Goal: Transaction & Acquisition: Purchase product/service

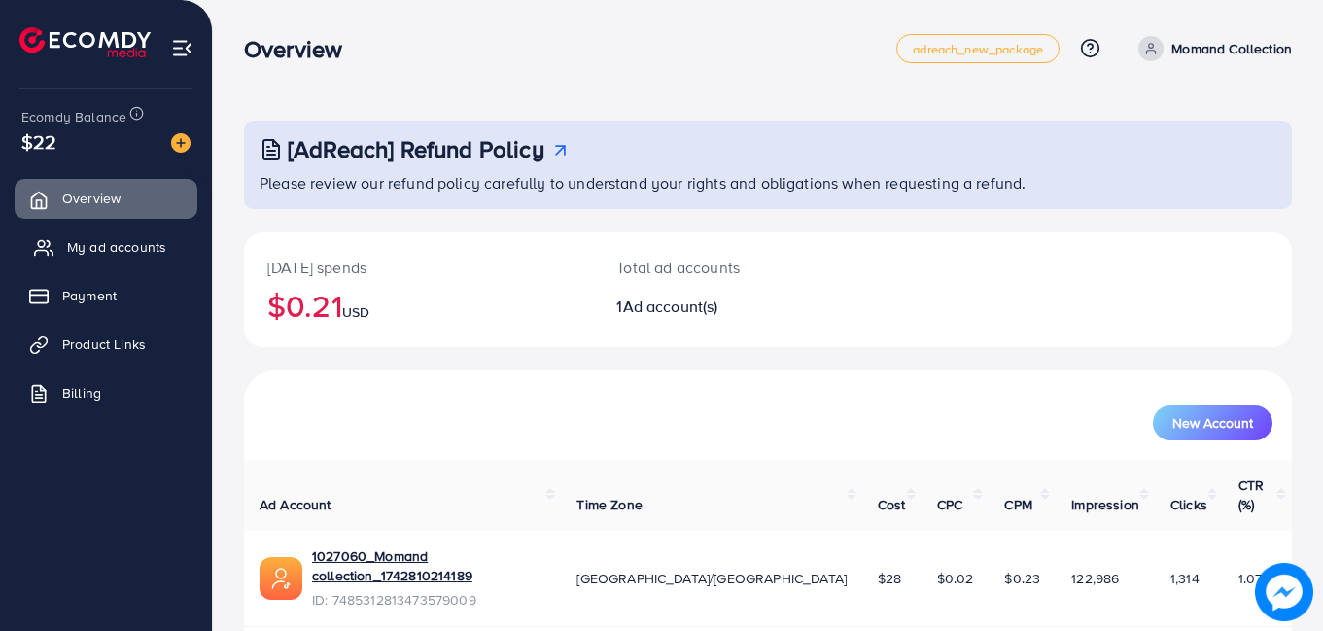
click at [128, 238] on span "My ad accounts" at bounding box center [116, 246] width 99 height 19
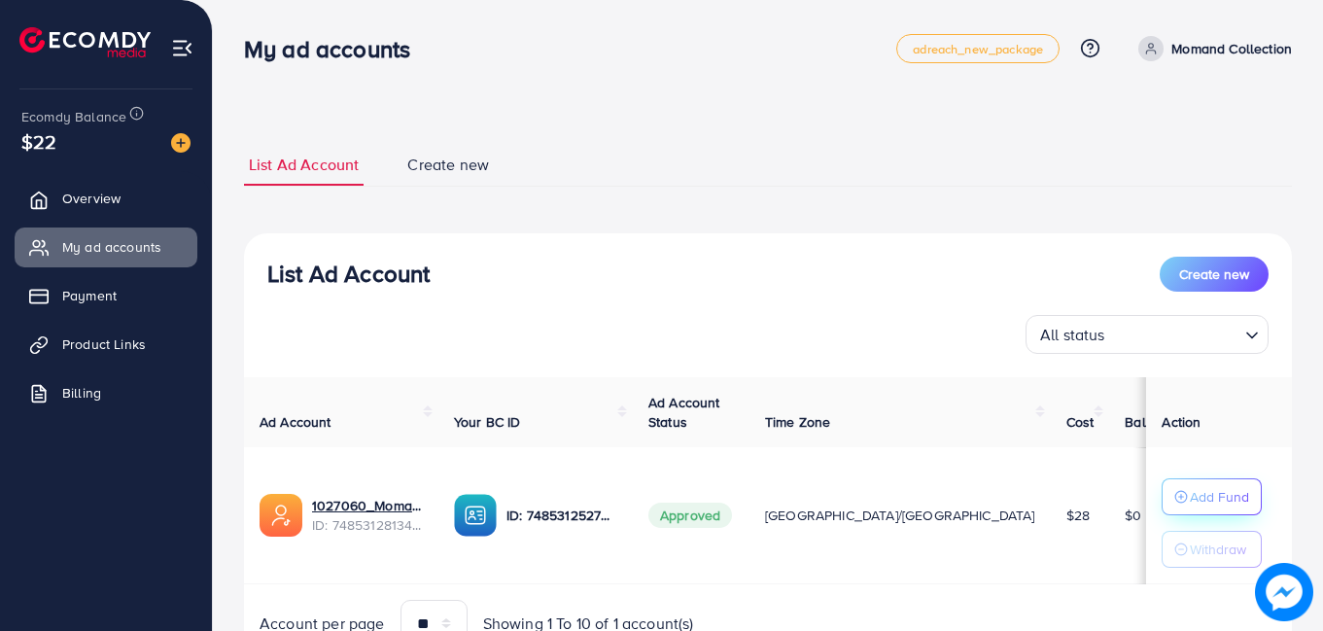
click at [1190, 498] on p "Add Fund" at bounding box center [1219, 496] width 59 height 23
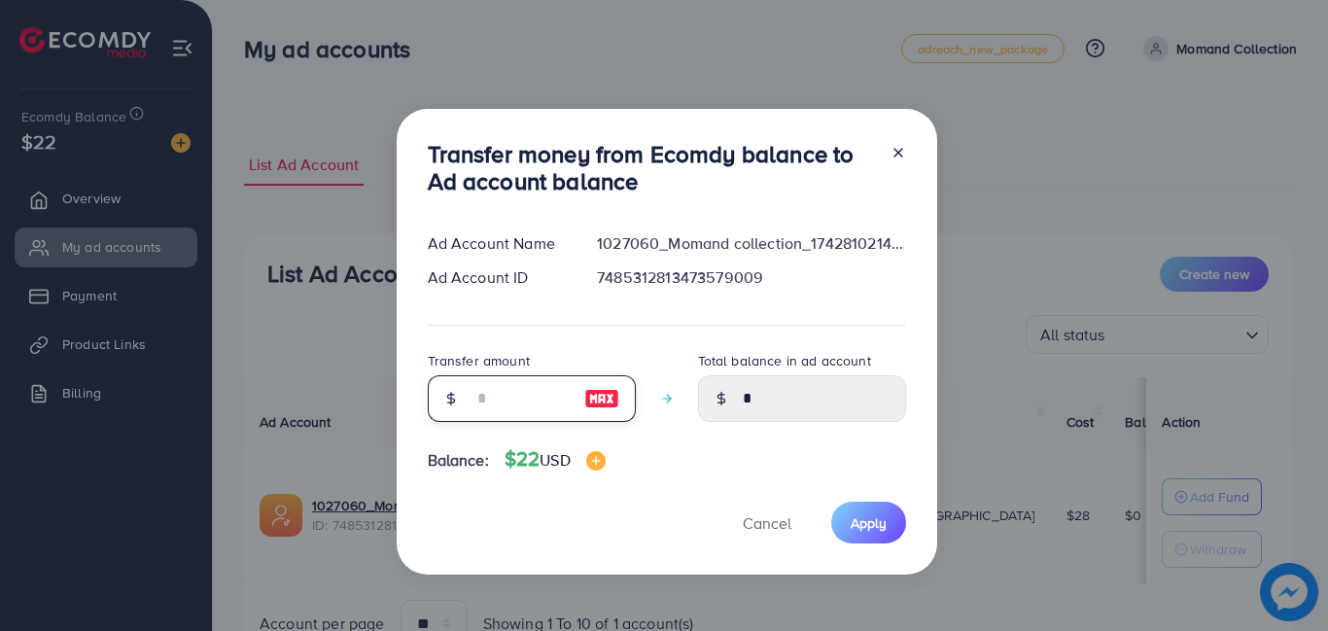
click at [531, 399] on input "number" at bounding box center [520, 398] width 97 height 47
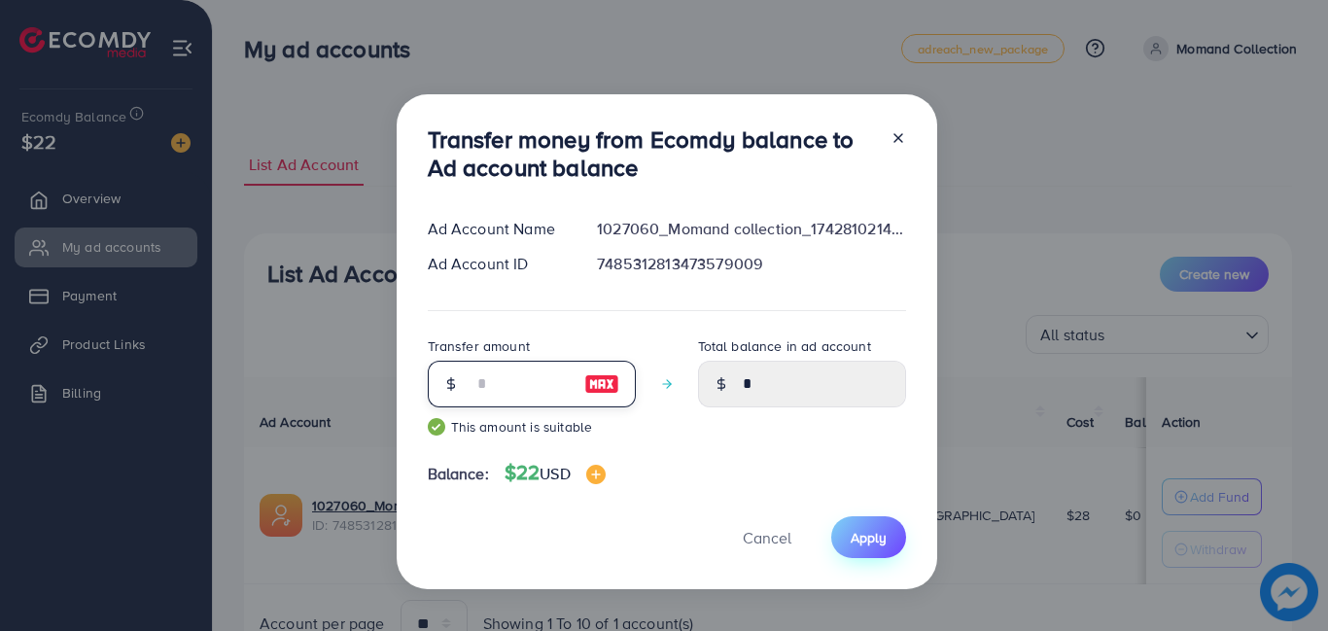
type input "**"
click at [875, 543] on span "Apply" at bounding box center [869, 537] width 36 height 19
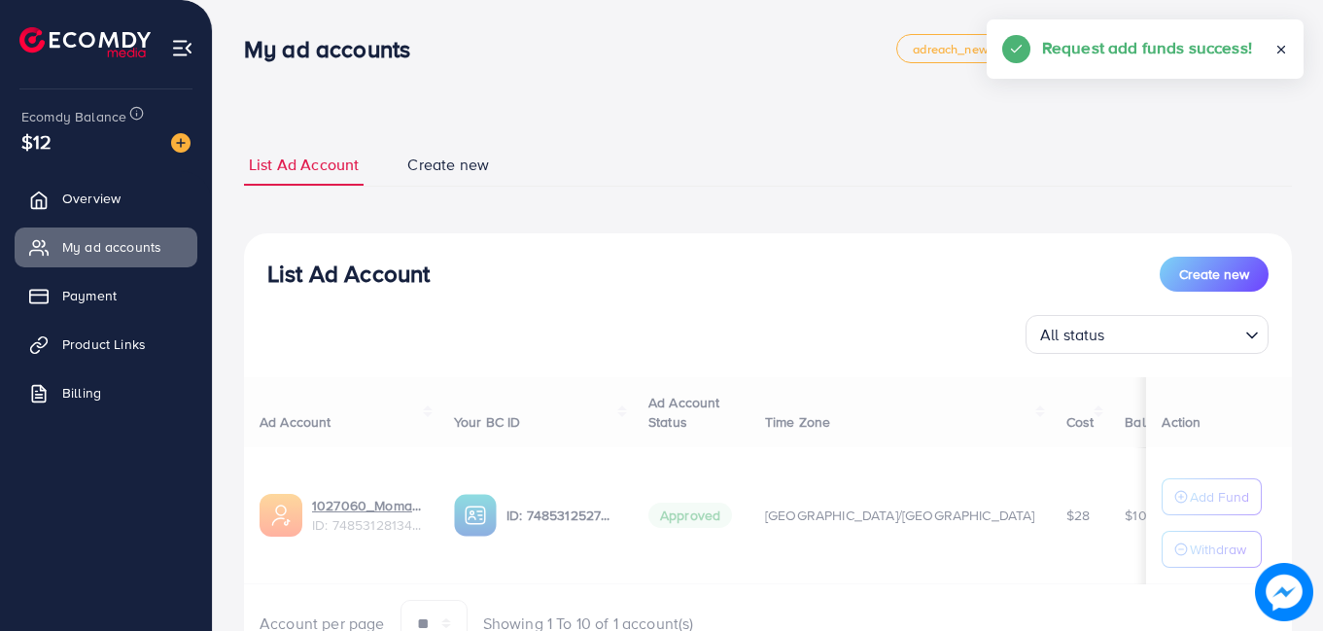
click at [1177, 549] on div "Ad Account Your BC ID Ad Account Status Time Zone Cost Balance Action 1027060_M…" at bounding box center [768, 512] width 1048 height 270
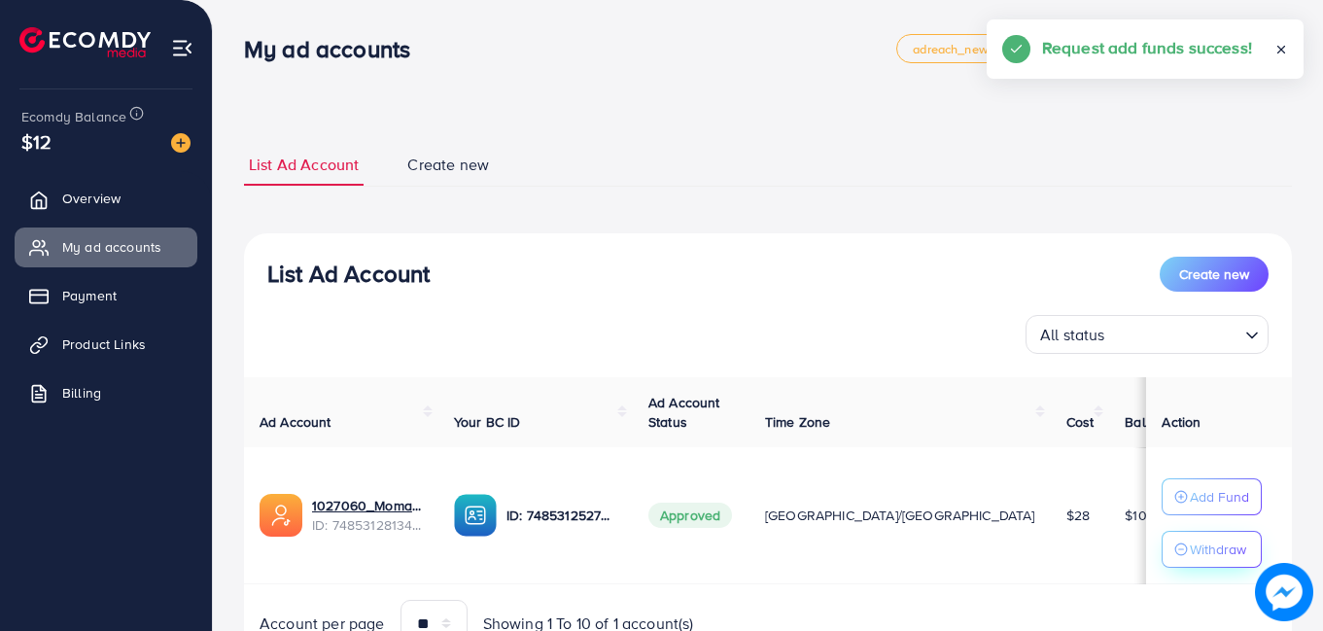
click at [1190, 552] on p "Withdraw" at bounding box center [1218, 549] width 56 height 23
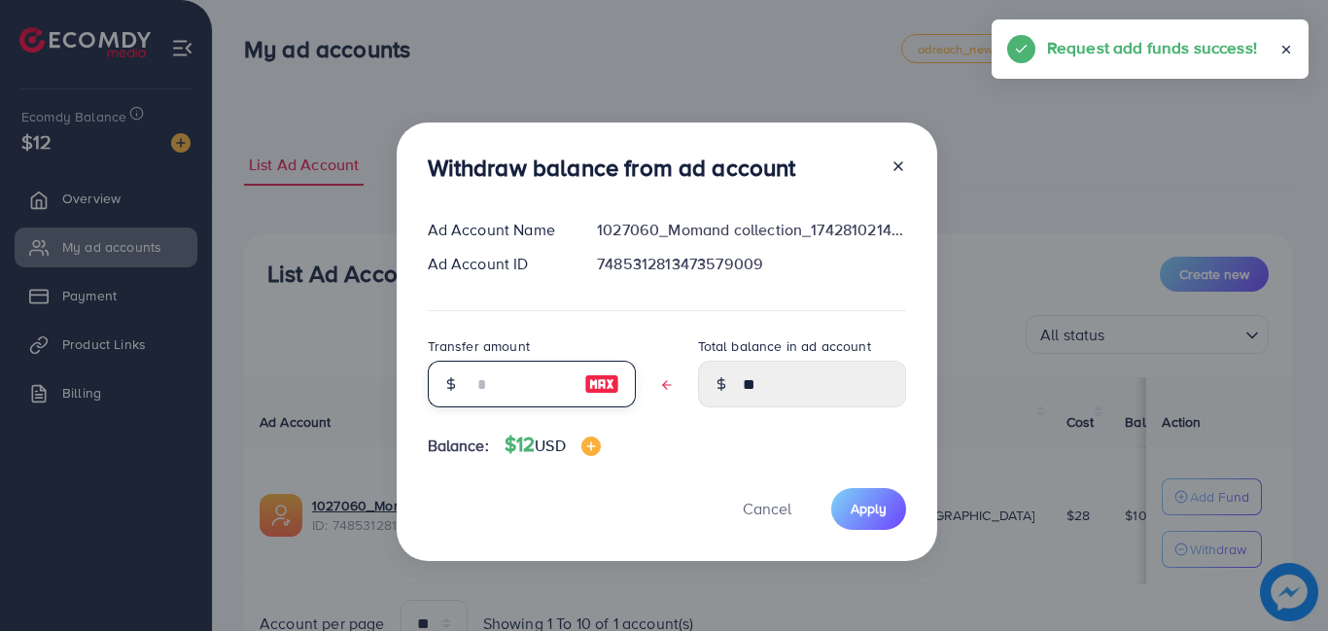
click at [530, 383] on input "text" at bounding box center [520, 384] width 97 height 47
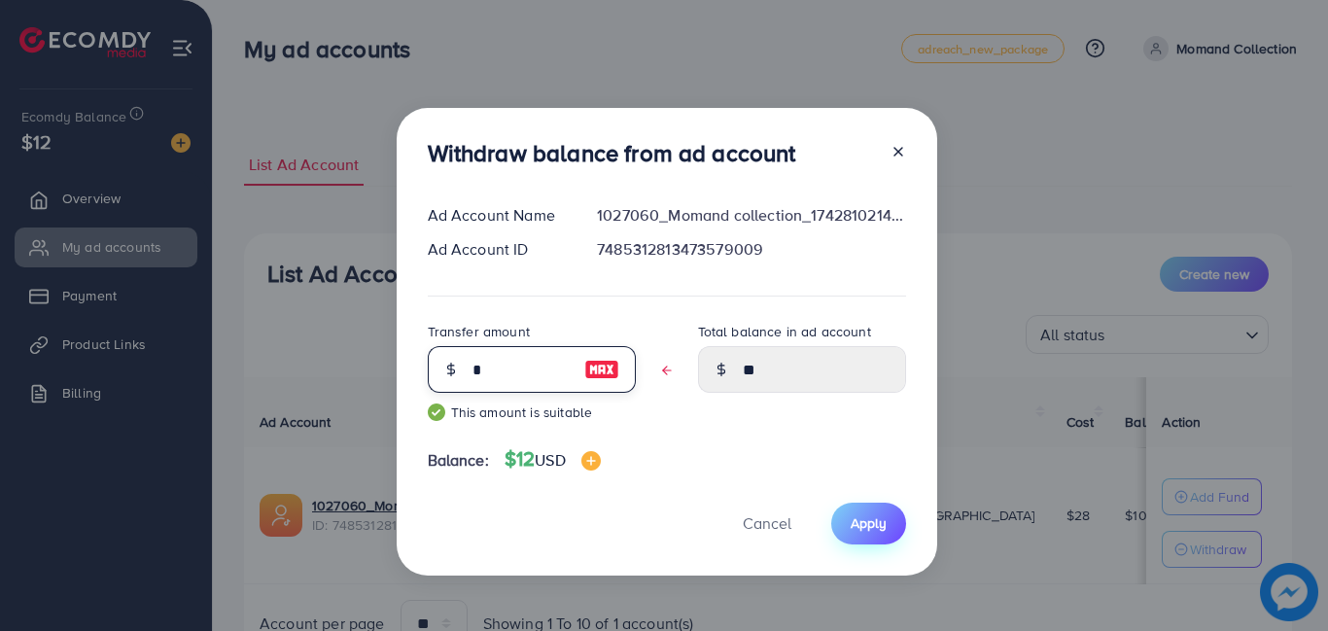
type input "*"
click at [870, 515] on span "Apply" at bounding box center [869, 522] width 36 height 19
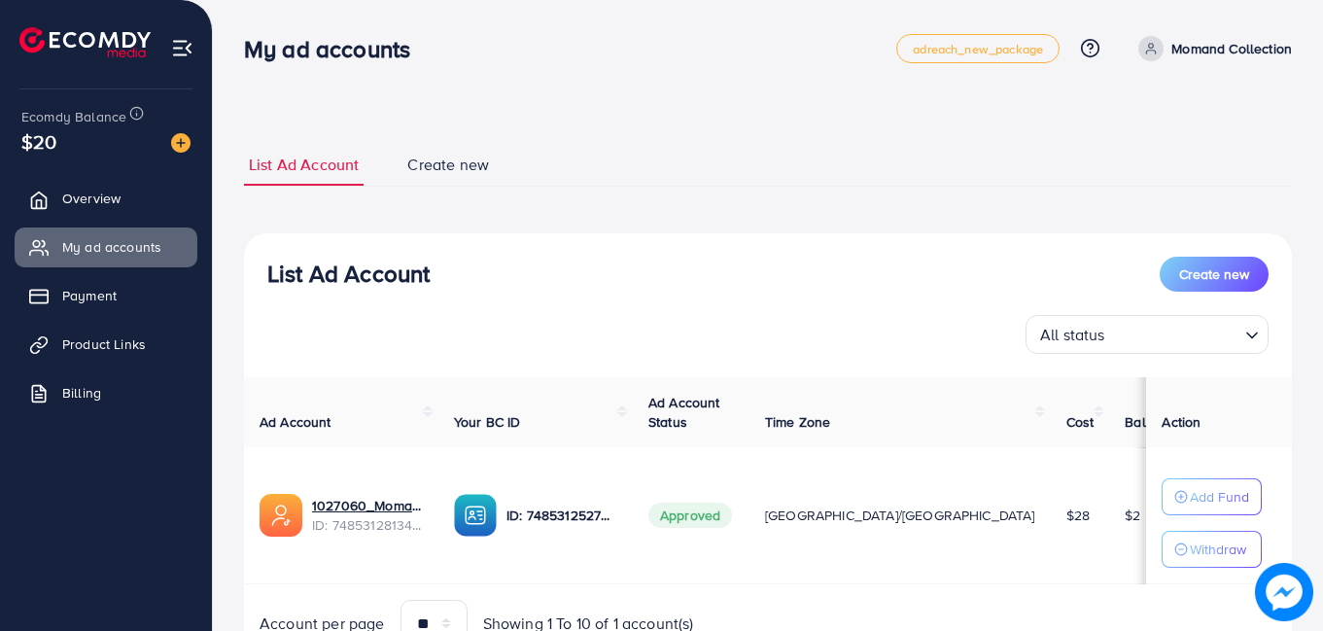
scroll to position [93, 0]
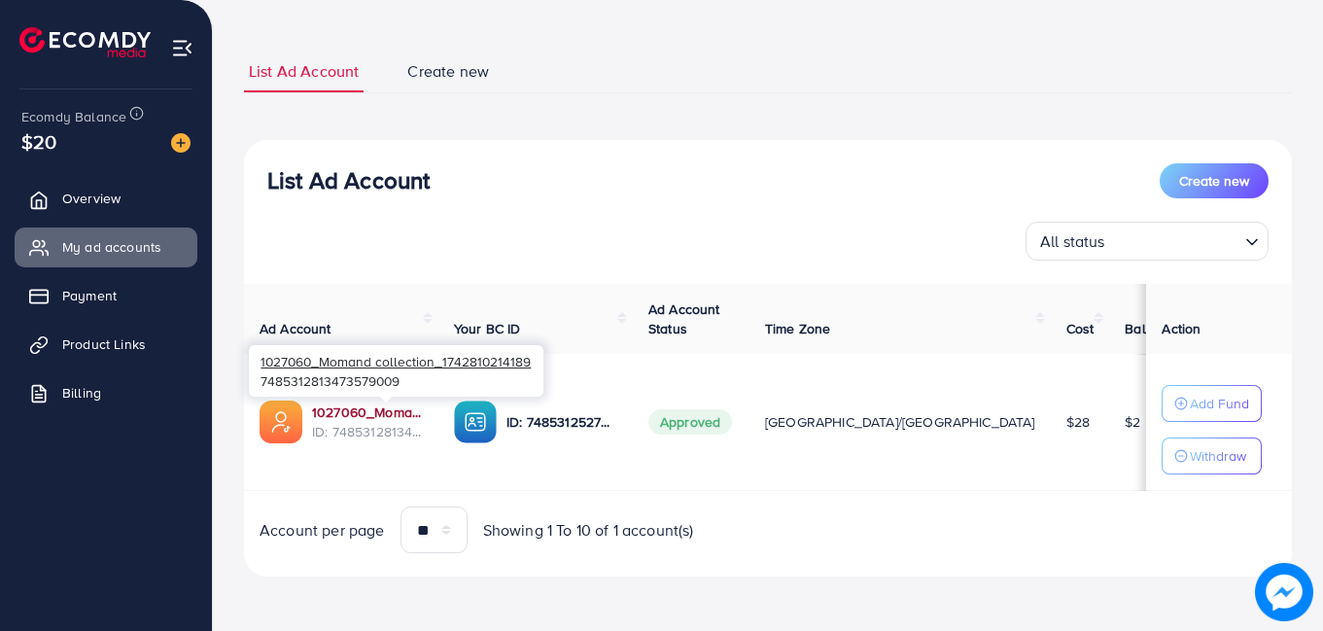
click at [403, 410] on link "1027060_Momand collection_1742810214189" at bounding box center [367, 411] width 111 height 19
click at [723, 247] on div "All status Loading..." at bounding box center [767, 241] width 1001 height 39
click at [638, 230] on div "All status Loading..." at bounding box center [767, 241] width 1001 height 39
click at [748, 241] on div "All status Loading..." at bounding box center [767, 241] width 1001 height 39
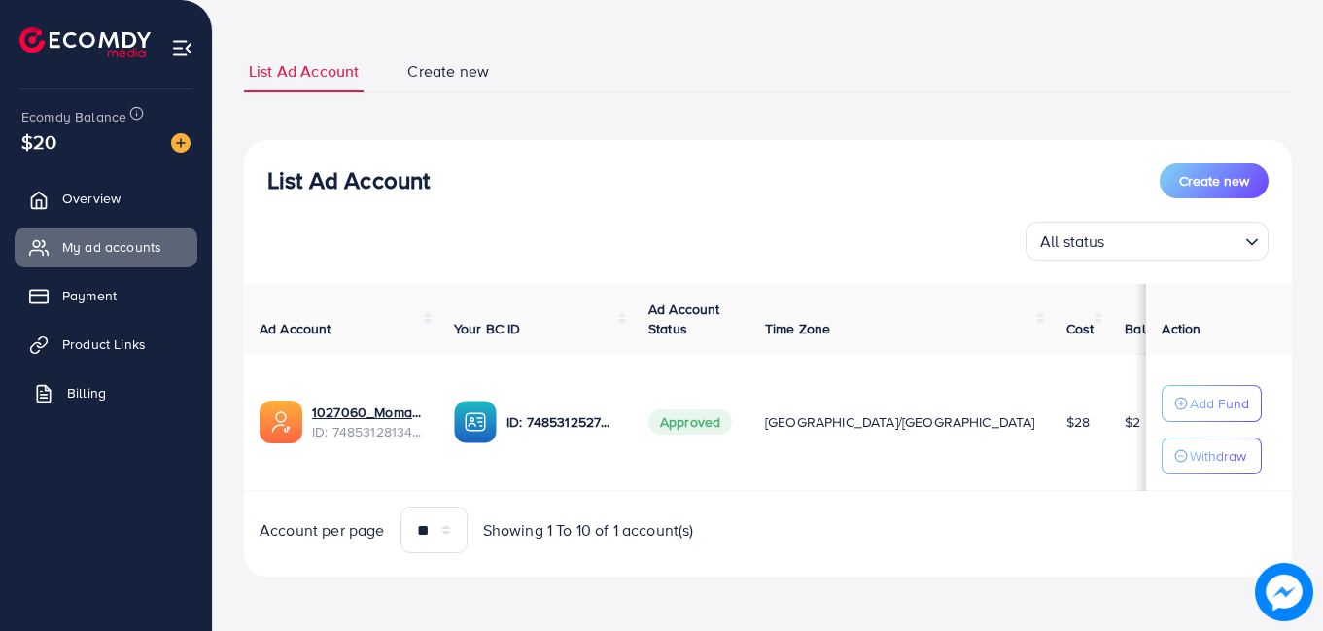
click at [77, 395] on span "Billing" at bounding box center [86, 392] width 39 height 19
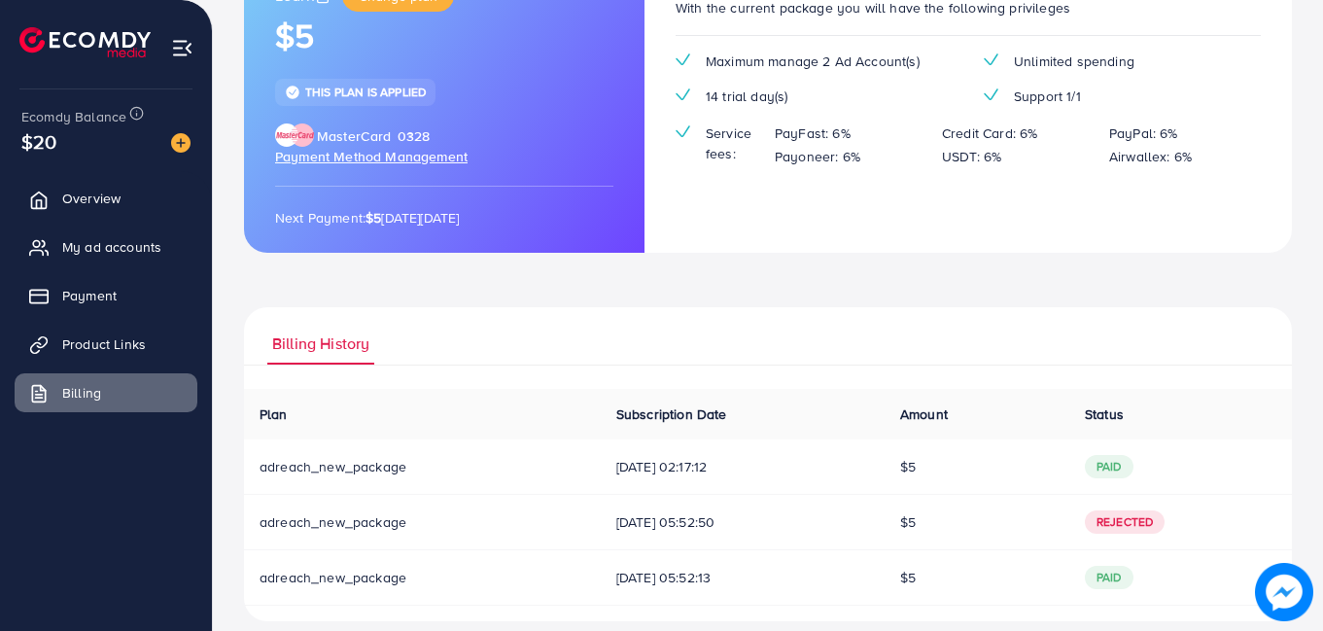
scroll to position [221, 0]
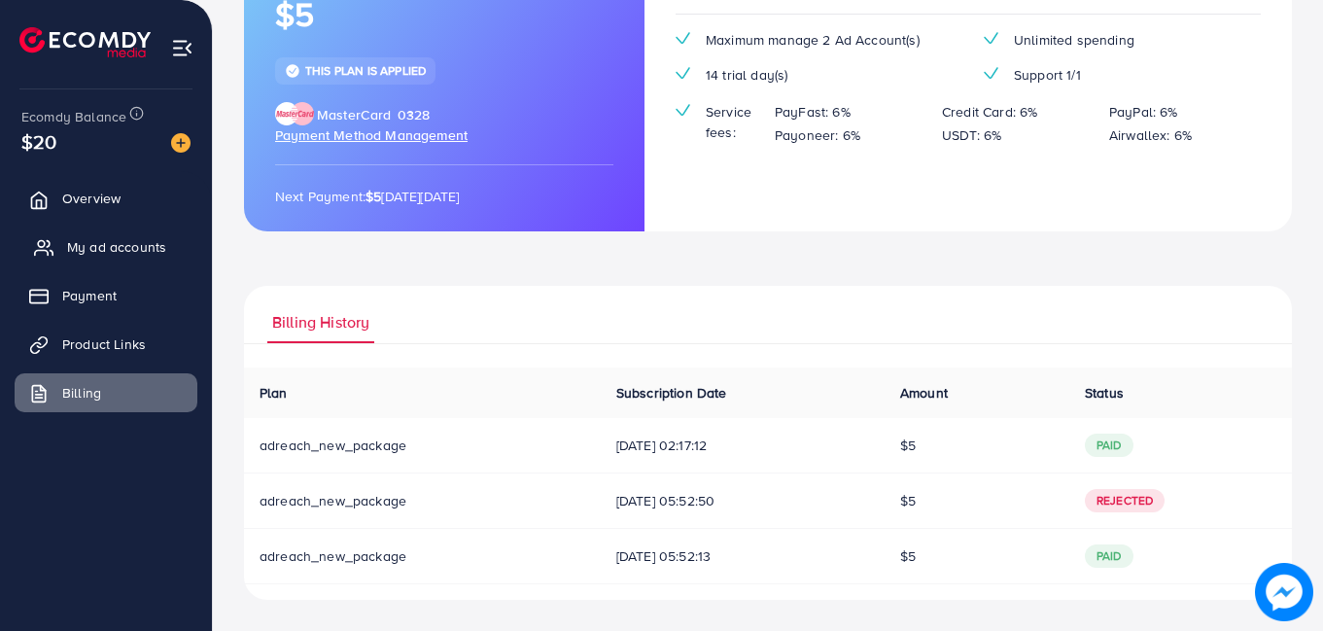
click at [37, 249] on icon at bounding box center [43, 247] width 19 height 19
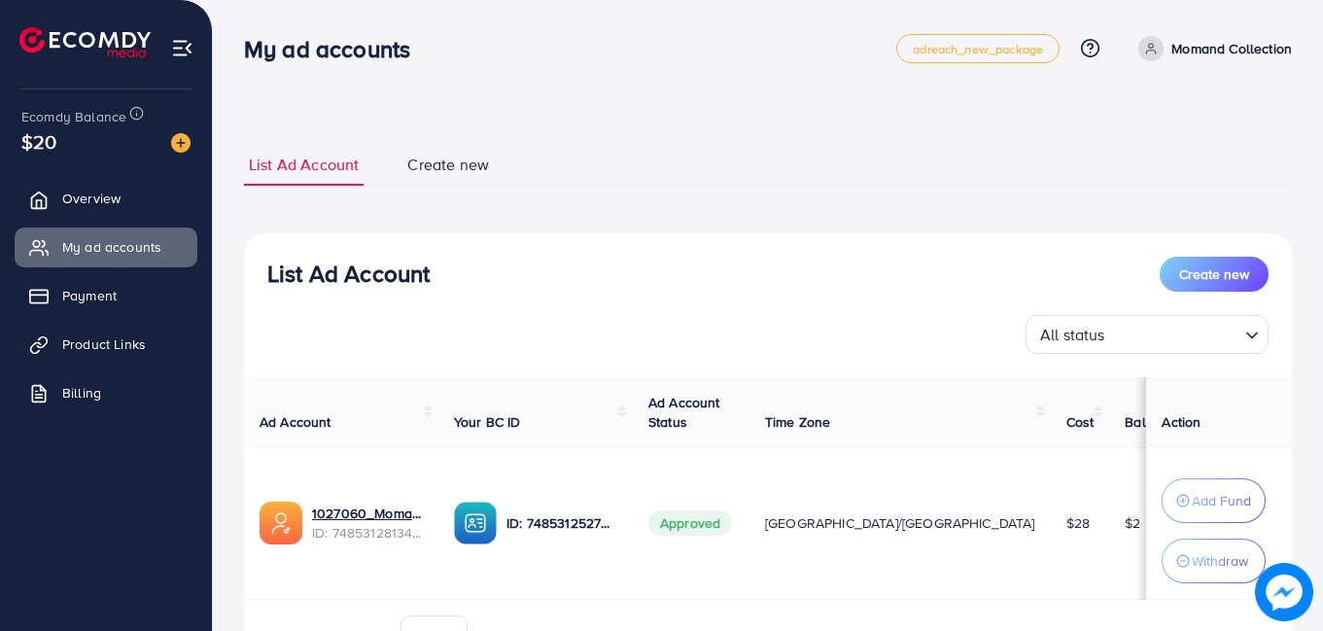
scroll to position [97, 0]
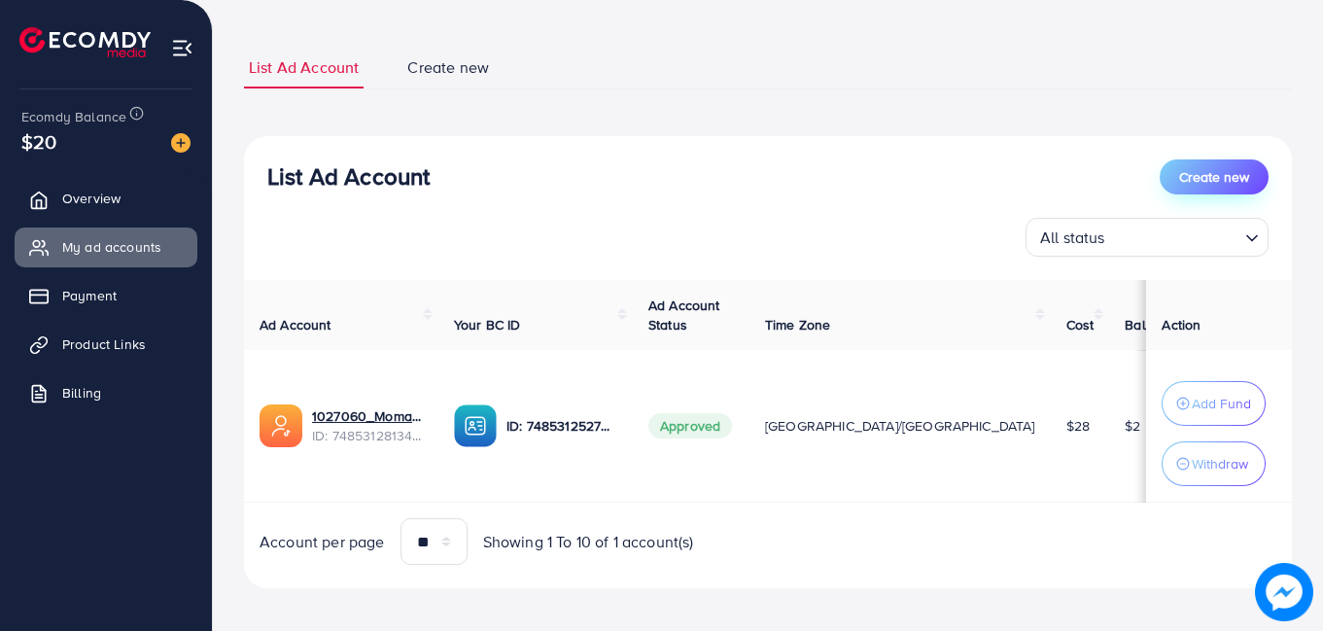
click at [1214, 172] on span "Create new" at bounding box center [1214, 176] width 70 height 19
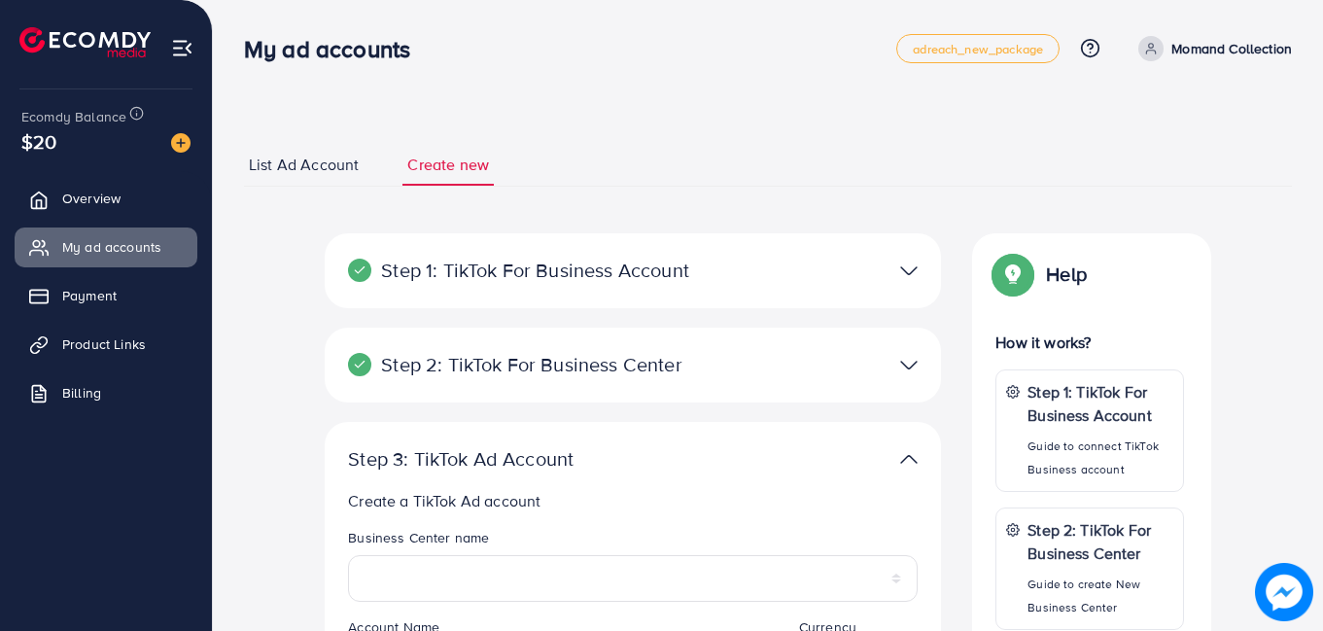
scroll to position [389, 0]
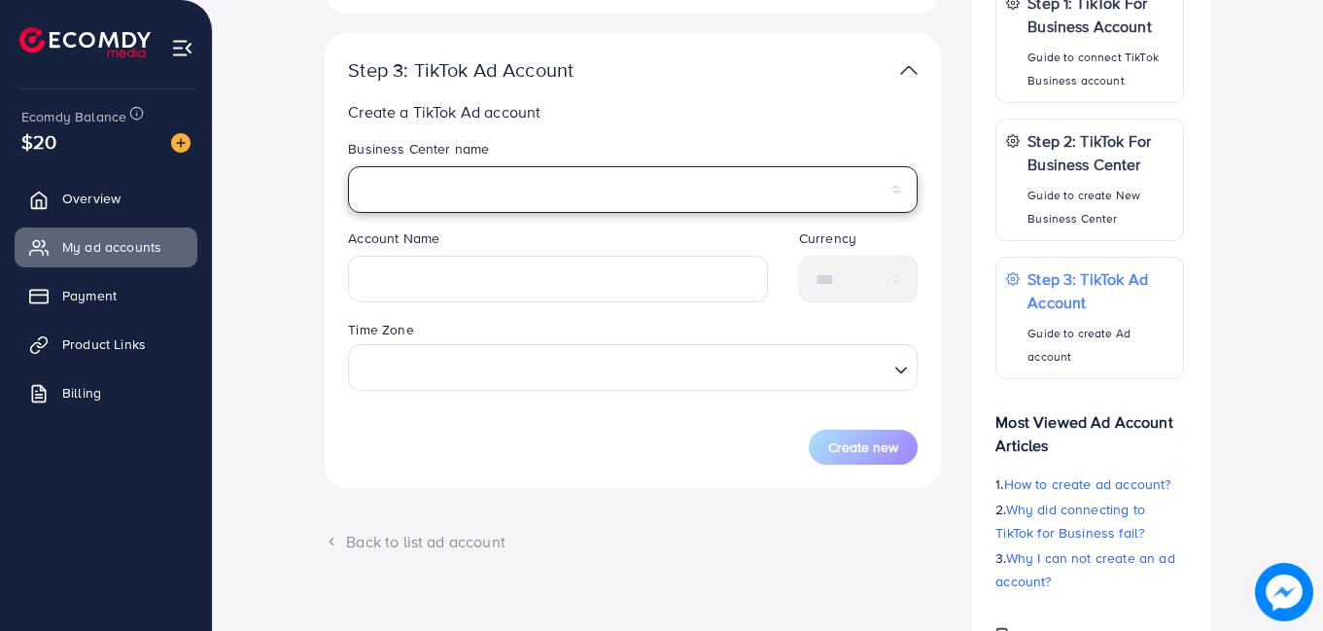
click at [616, 170] on select "**********" at bounding box center [633, 189] width 570 height 47
select select "**********"
click at [348, 166] on select "**********" at bounding box center [633, 189] width 570 height 47
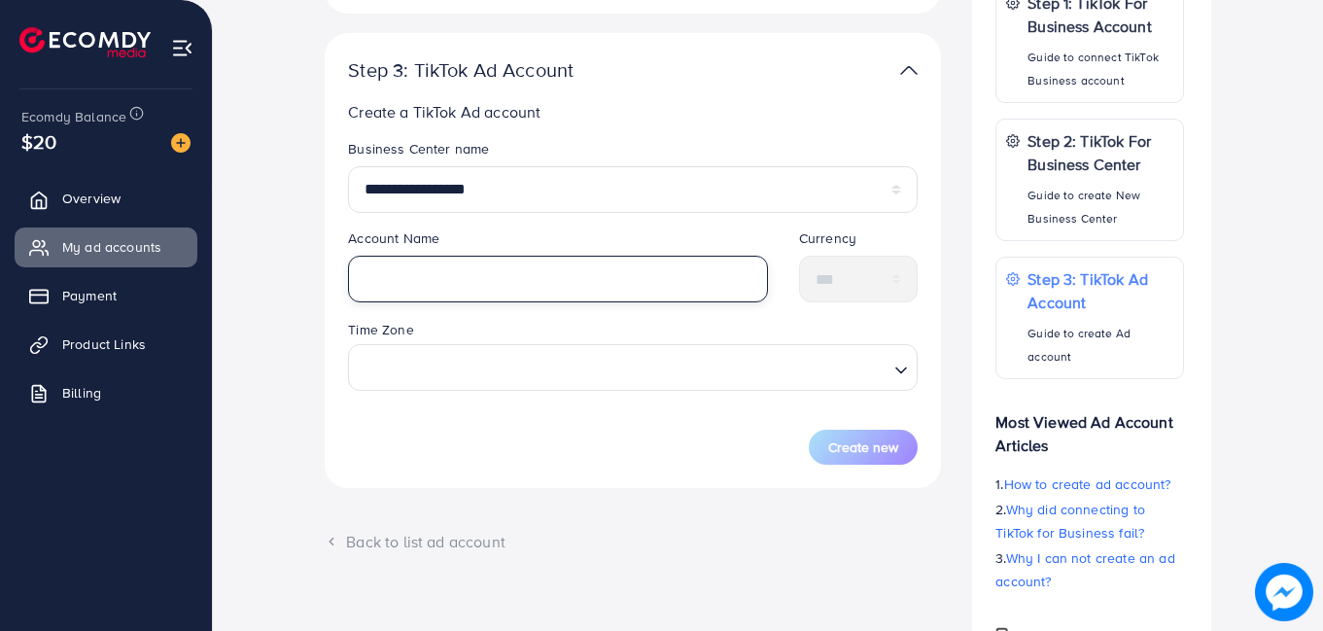
click at [486, 292] on input "text" at bounding box center [558, 279] width 420 height 47
click at [513, 365] on div "Time Zone Loading..." at bounding box center [633, 354] width 570 height 72
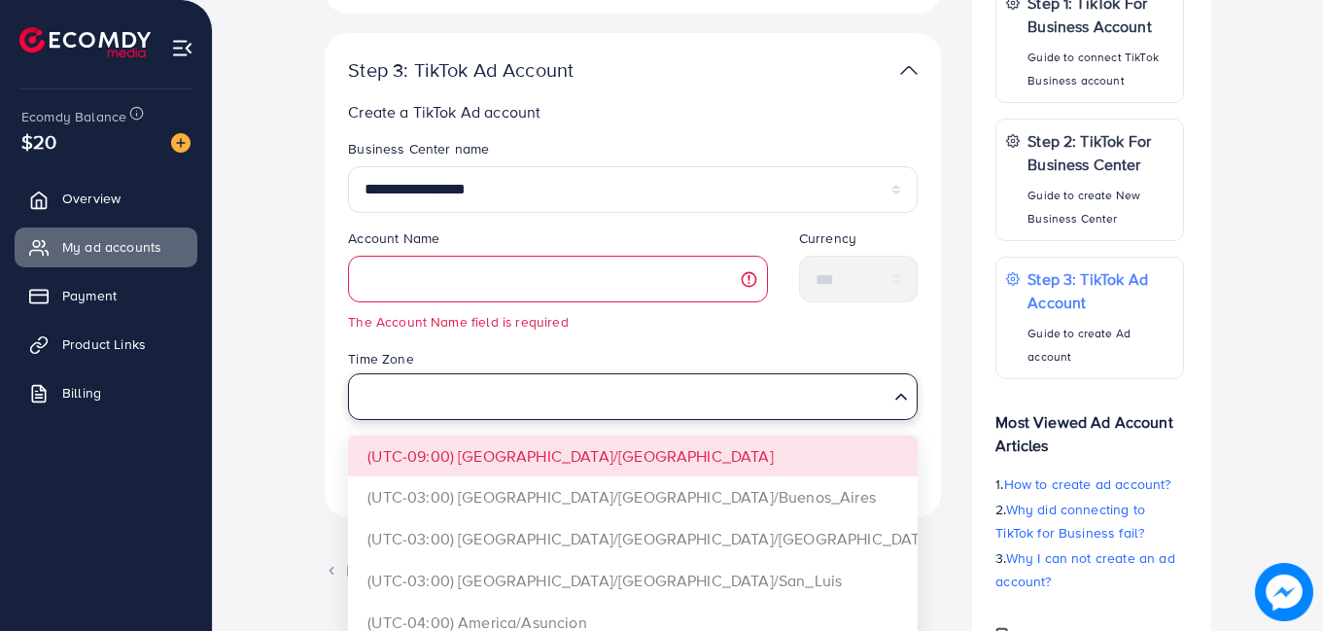
scroll to position [97, 0]
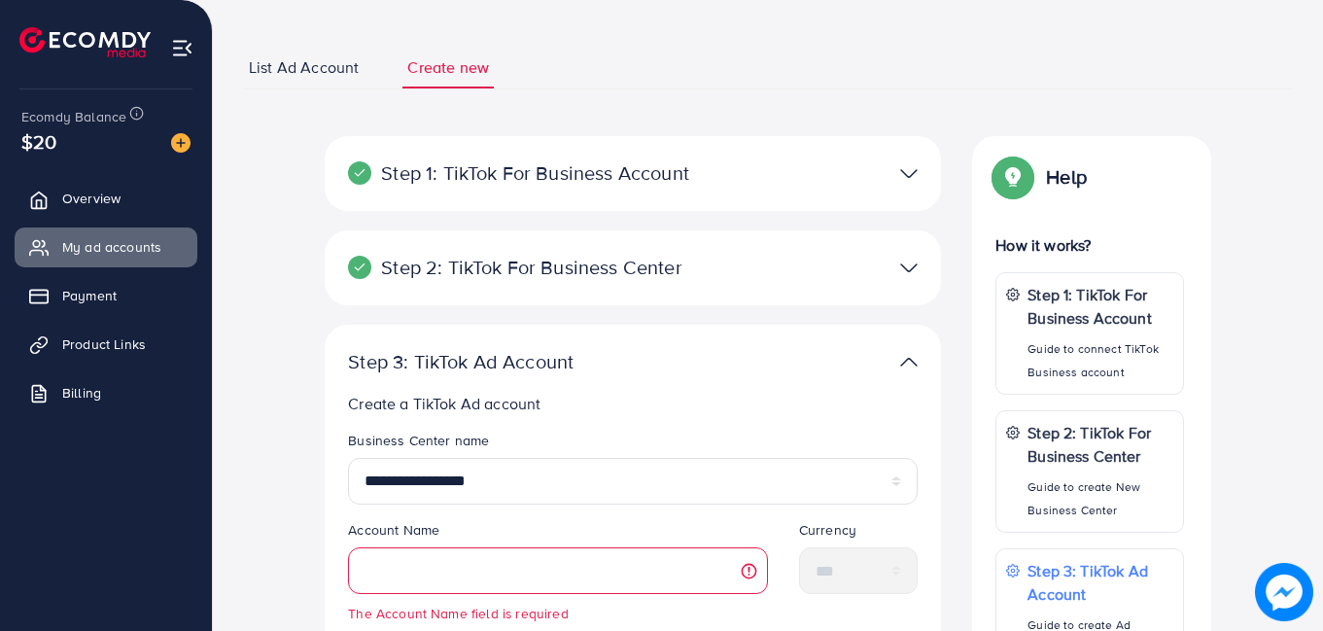
click at [714, 368] on p "Step 3: TikTok Ad Account" at bounding box center [532, 361] width 369 height 23
click at [922, 363] on div at bounding box center [833, 362] width 200 height 28
click at [893, 364] on div at bounding box center [833, 362] width 200 height 28
click at [953, 100] on div "**********" at bounding box center [768, 527] width 1048 height 960
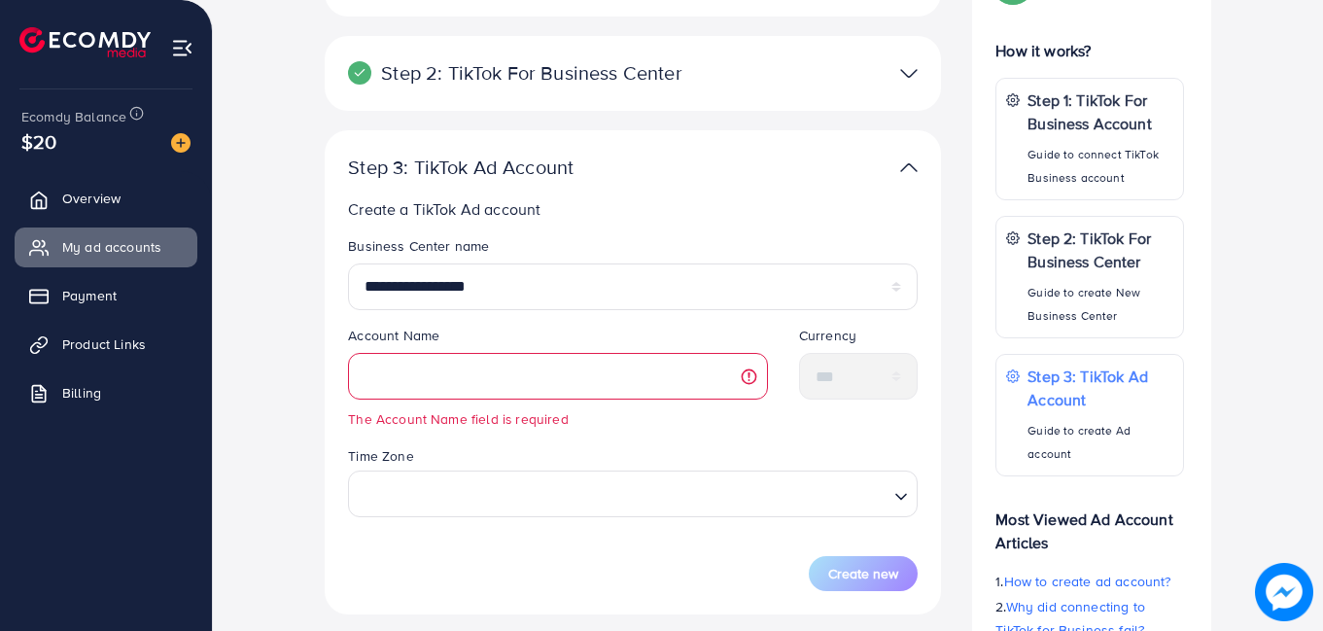
click at [916, 169] on img at bounding box center [908, 168] width 17 height 28
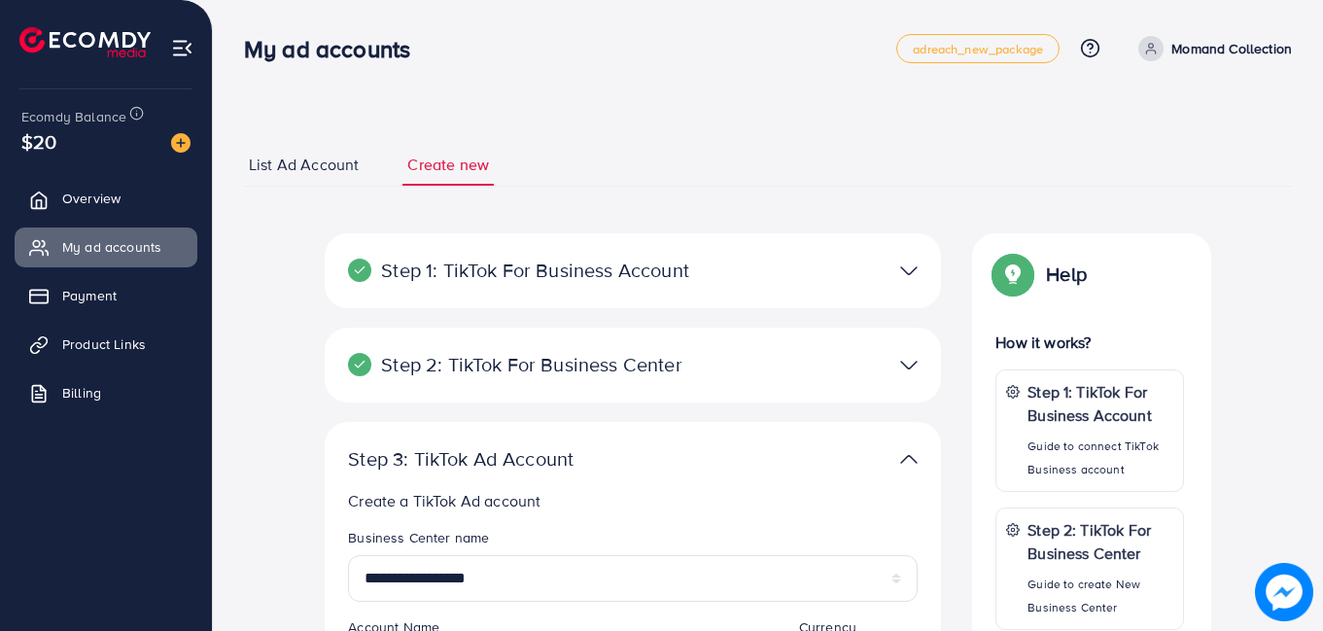
click at [928, 193] on div "**********" at bounding box center [768, 624] width 1048 height 960
click at [117, 387] on link "Billing" at bounding box center [106, 392] width 183 height 39
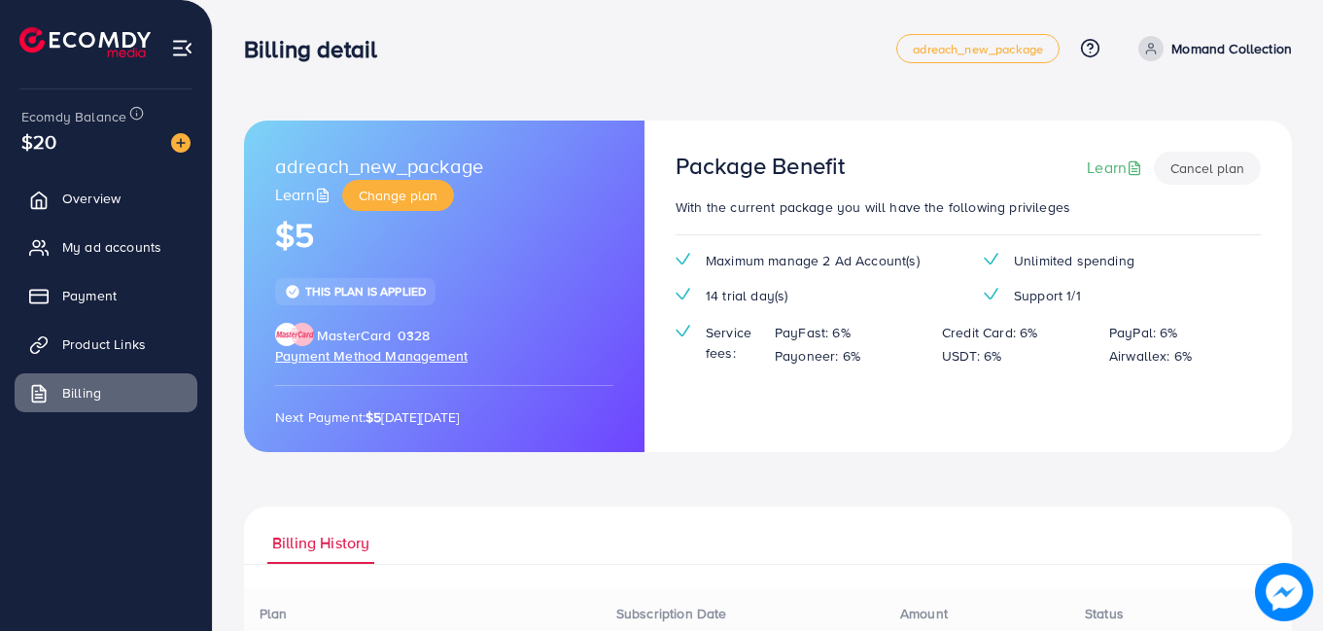
scroll to position [97, 0]
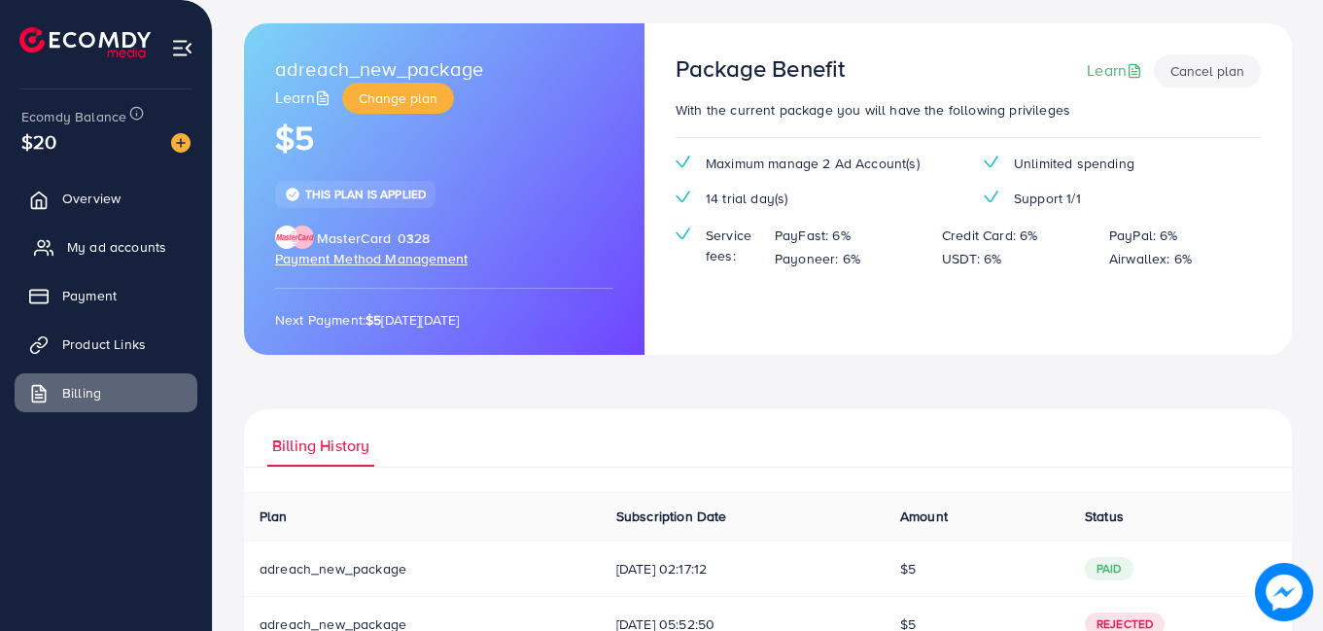
click at [120, 246] on span "My ad accounts" at bounding box center [116, 246] width 99 height 19
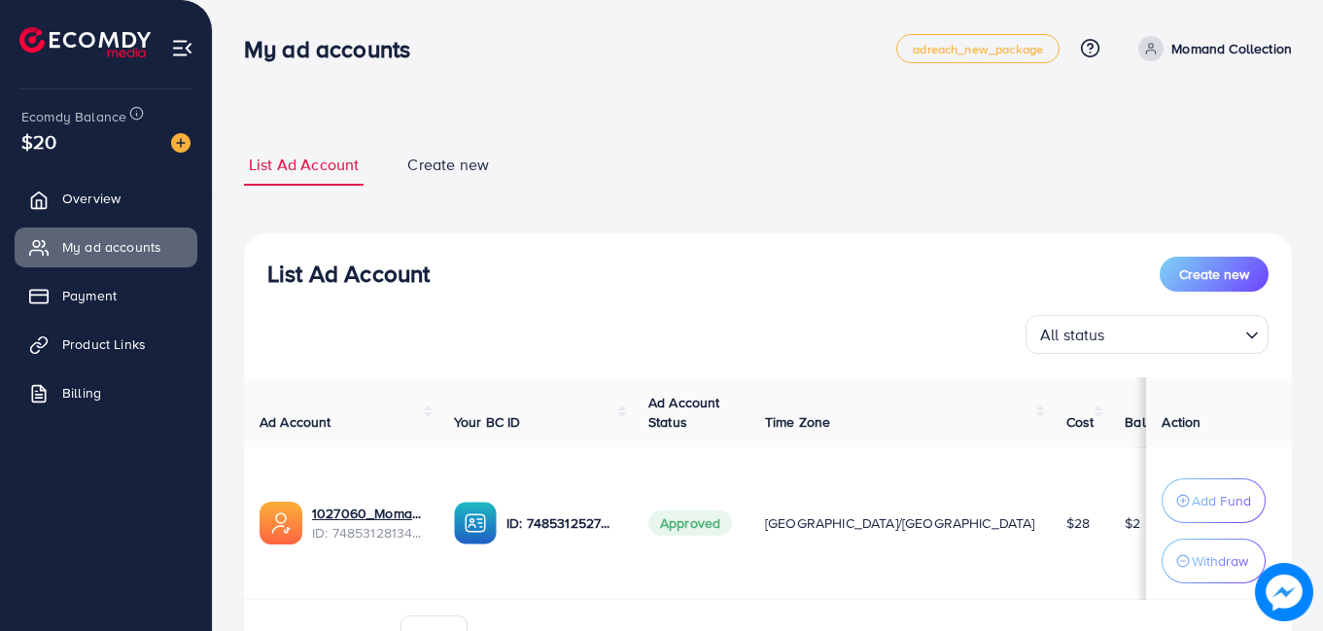
scroll to position [109, 0]
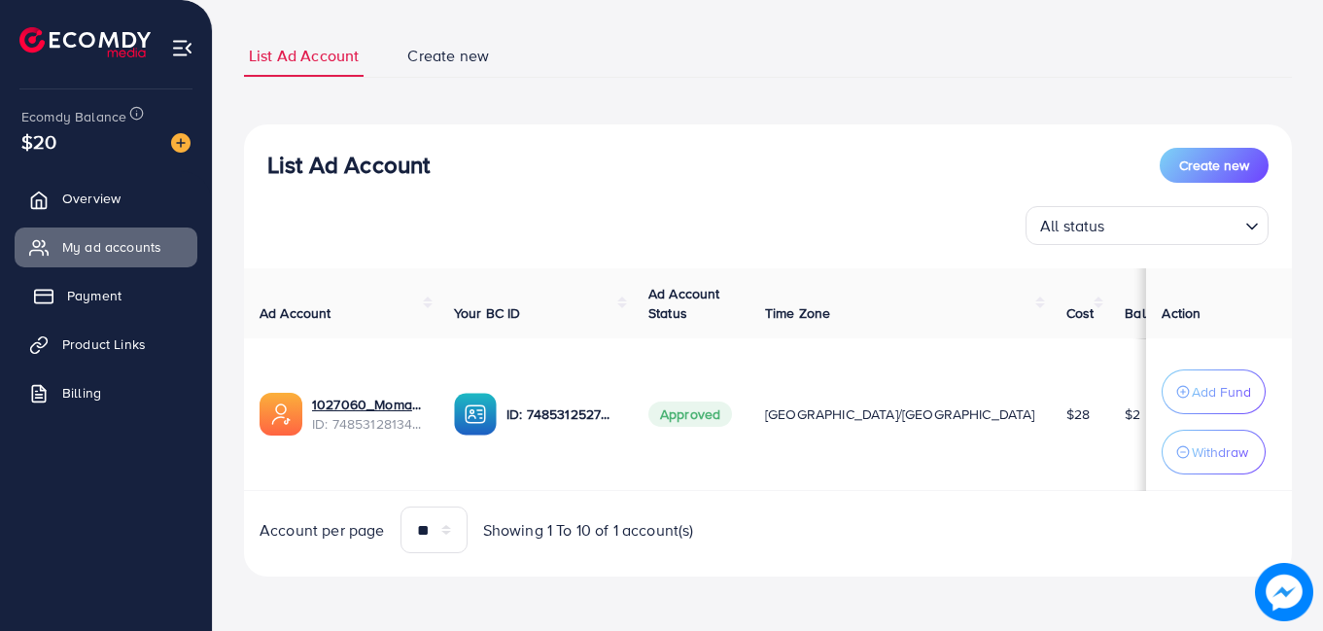
click at [93, 298] on span "Payment" at bounding box center [94, 295] width 54 height 19
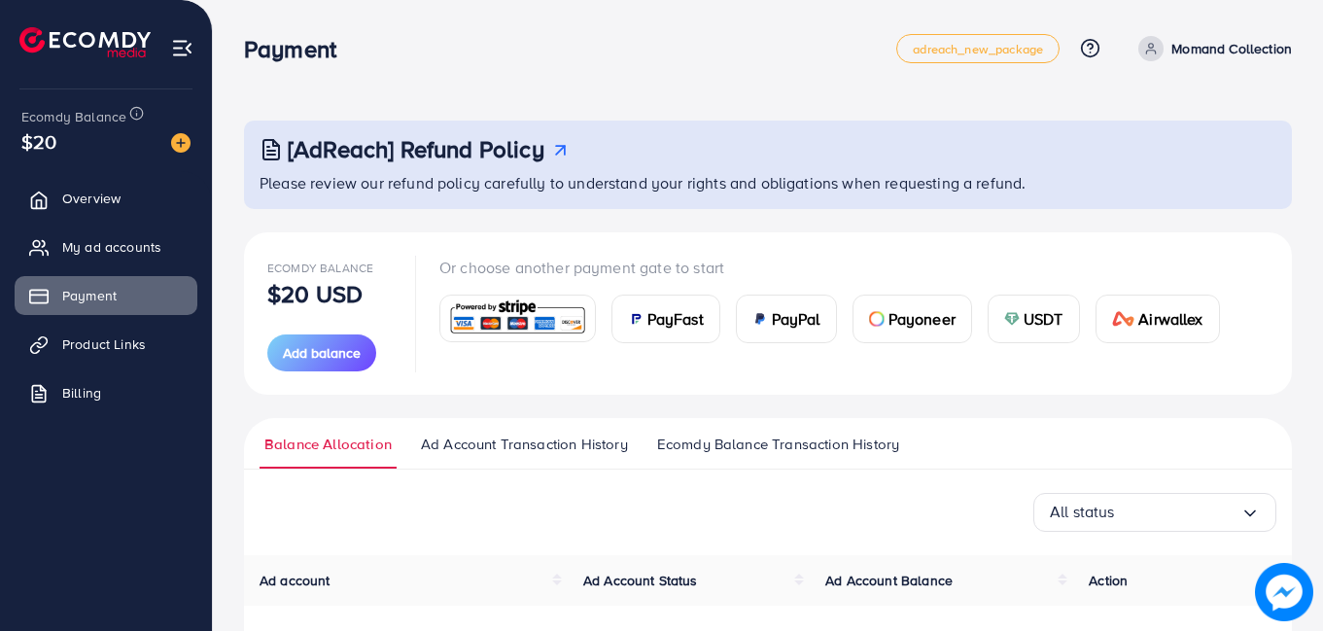
scroll to position [97, 0]
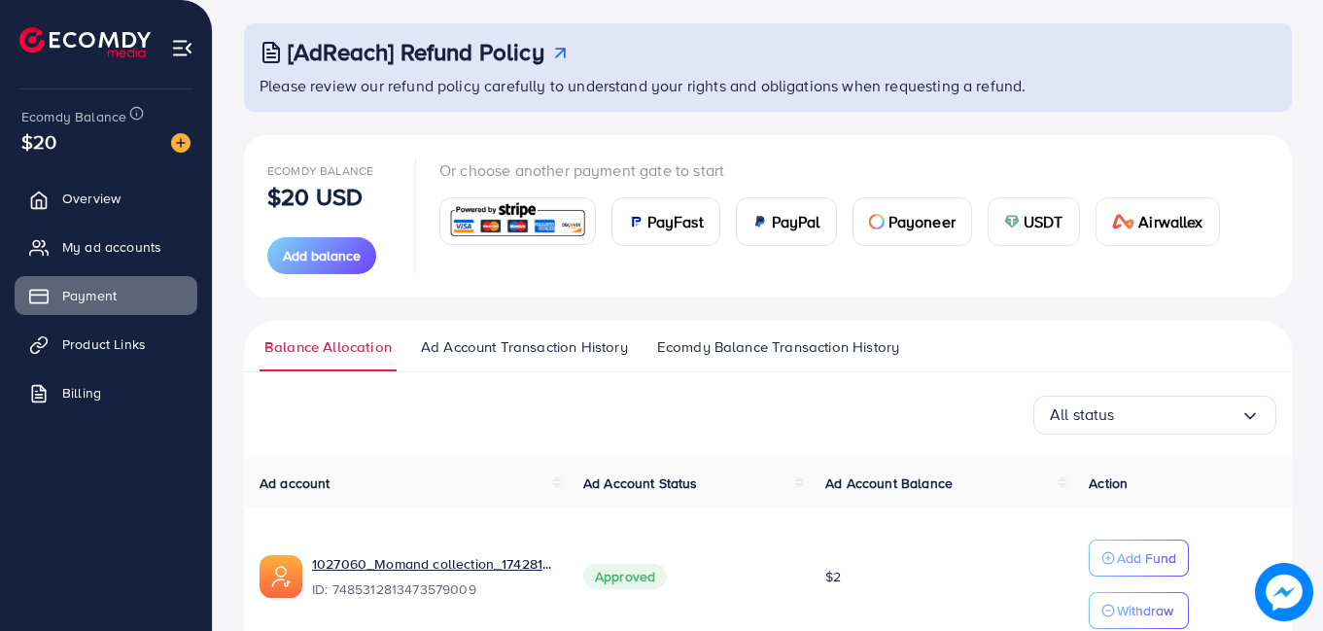
click at [643, 235] on div "PayFast" at bounding box center [665, 221] width 107 height 47
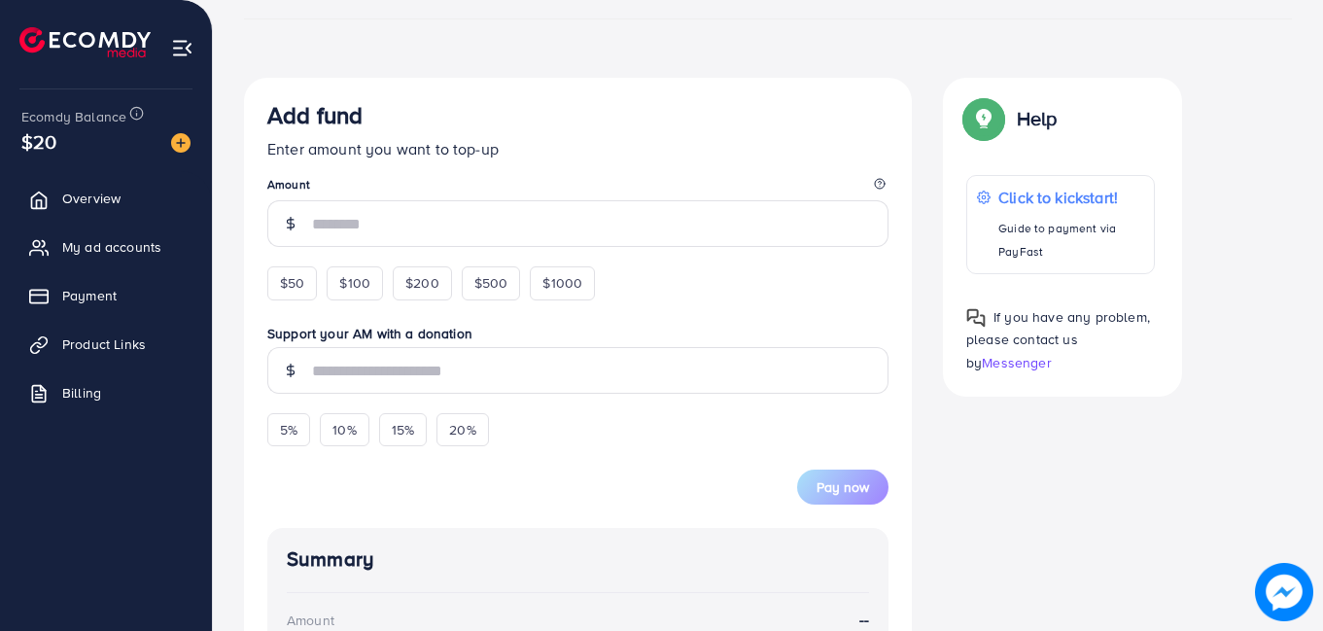
scroll to position [486, 0]
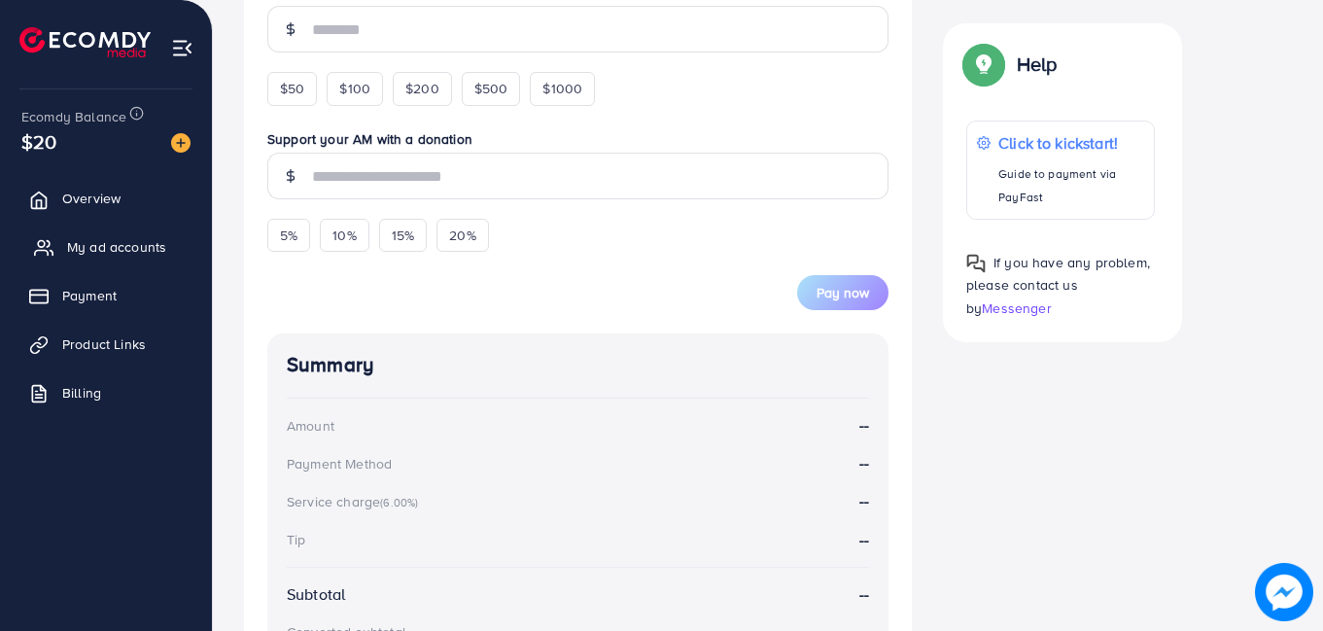
click at [147, 247] on span "My ad accounts" at bounding box center [116, 246] width 99 height 19
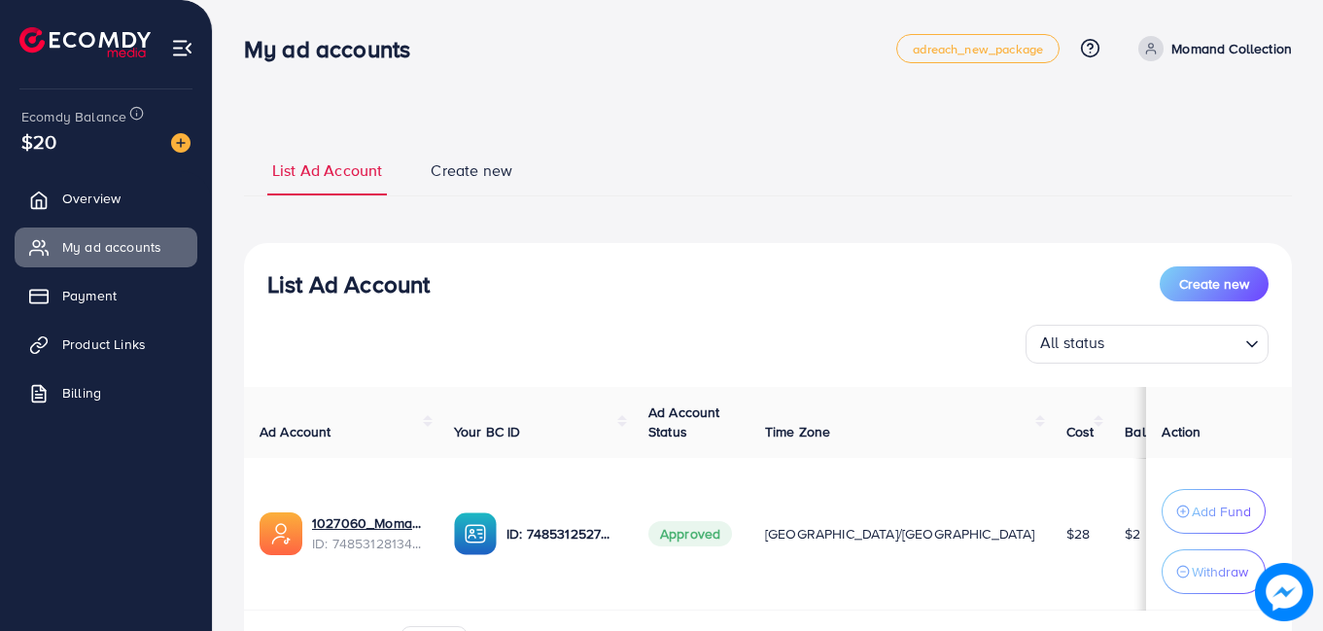
scroll to position [120, 0]
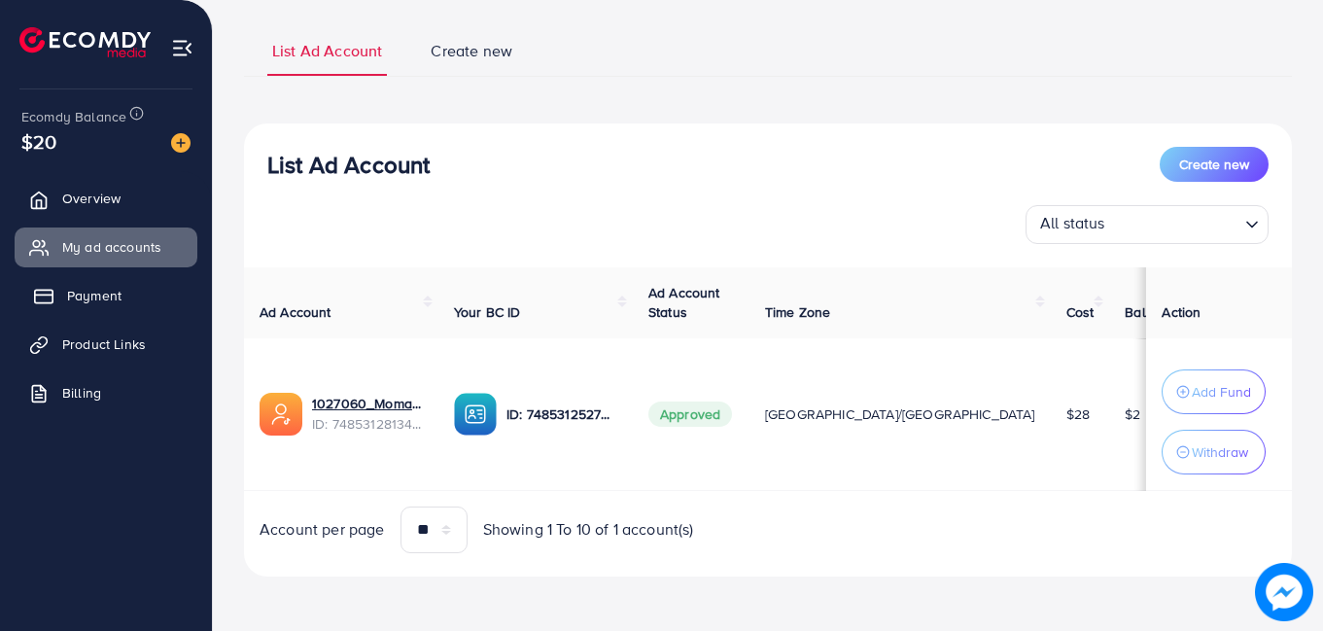
click at [115, 294] on span "Payment" at bounding box center [94, 295] width 54 height 19
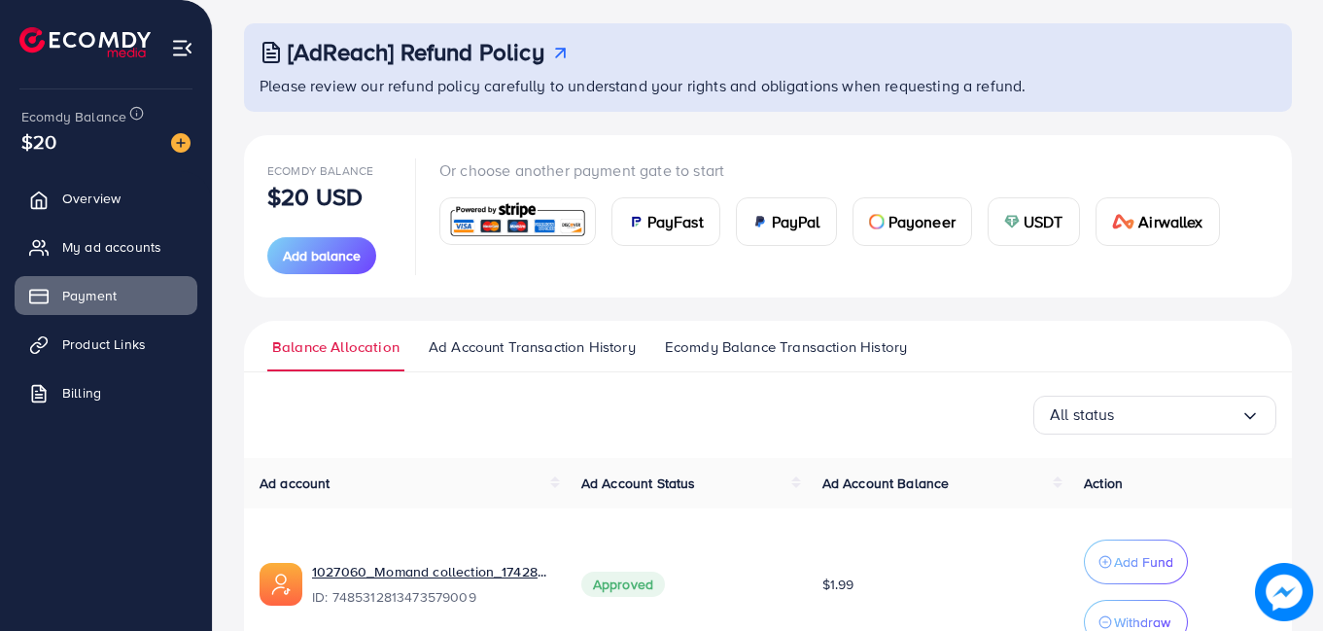
scroll to position [209, 0]
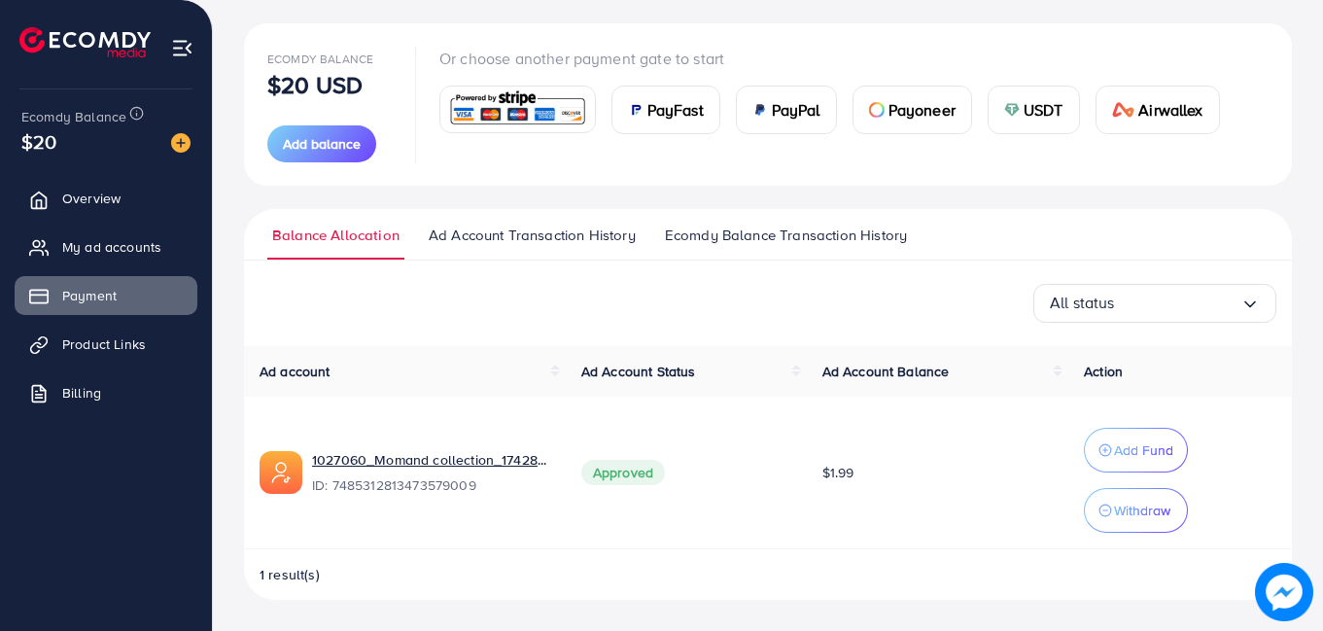
click at [689, 105] on span "PayFast" at bounding box center [675, 109] width 56 height 23
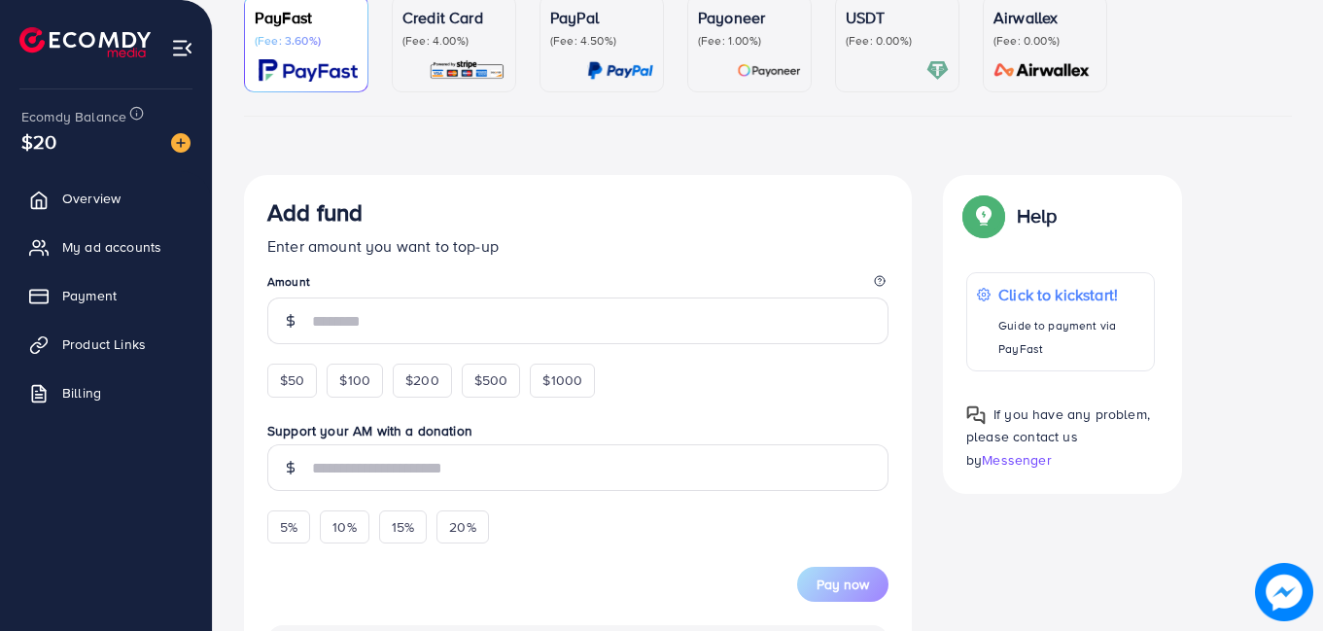
scroll to position [292, 0]
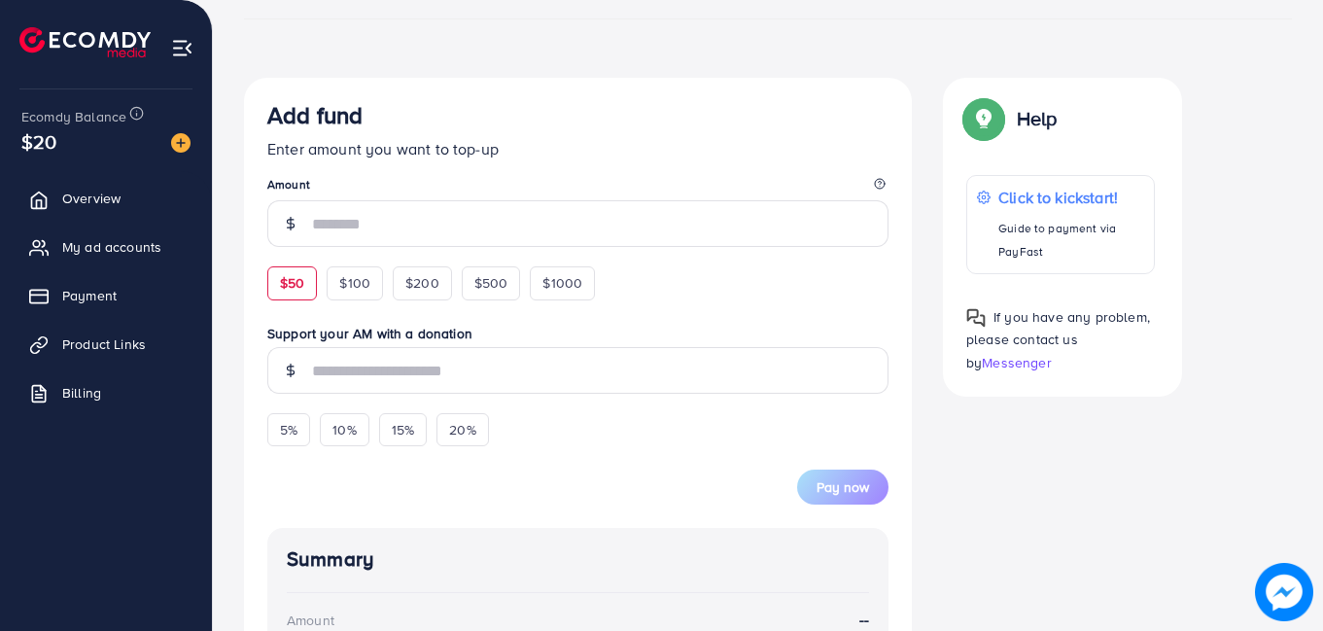
click at [292, 291] on span "$50" at bounding box center [292, 282] width 24 height 19
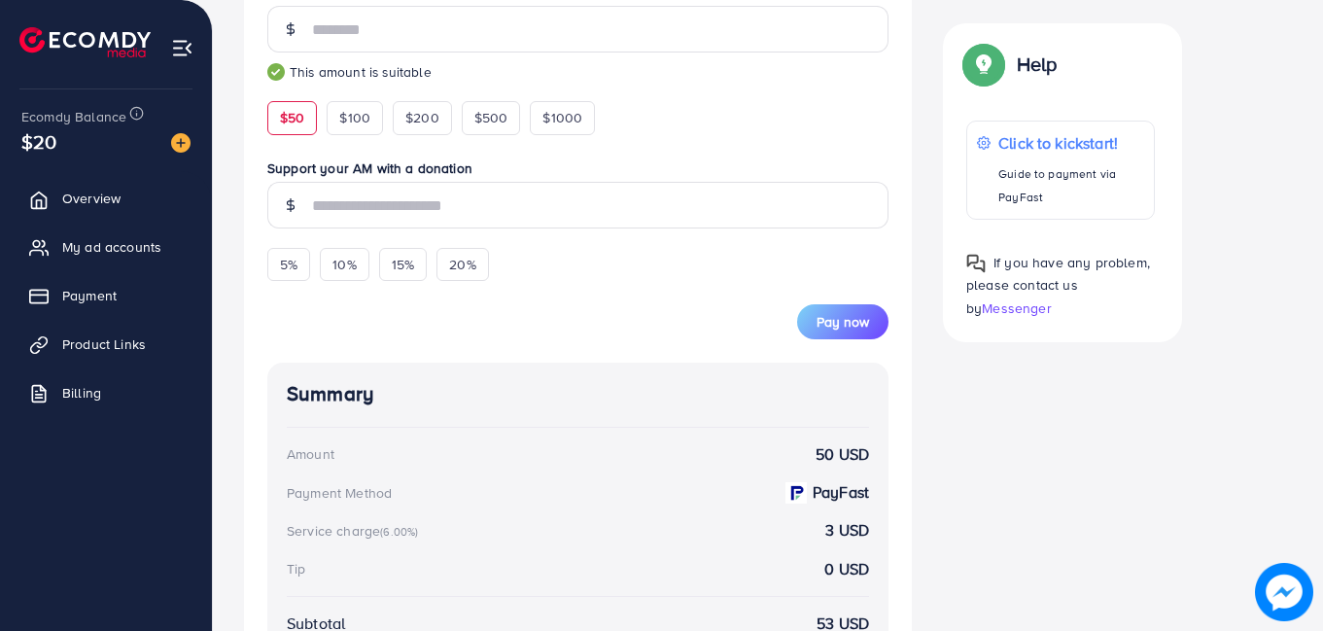
scroll to position [681, 0]
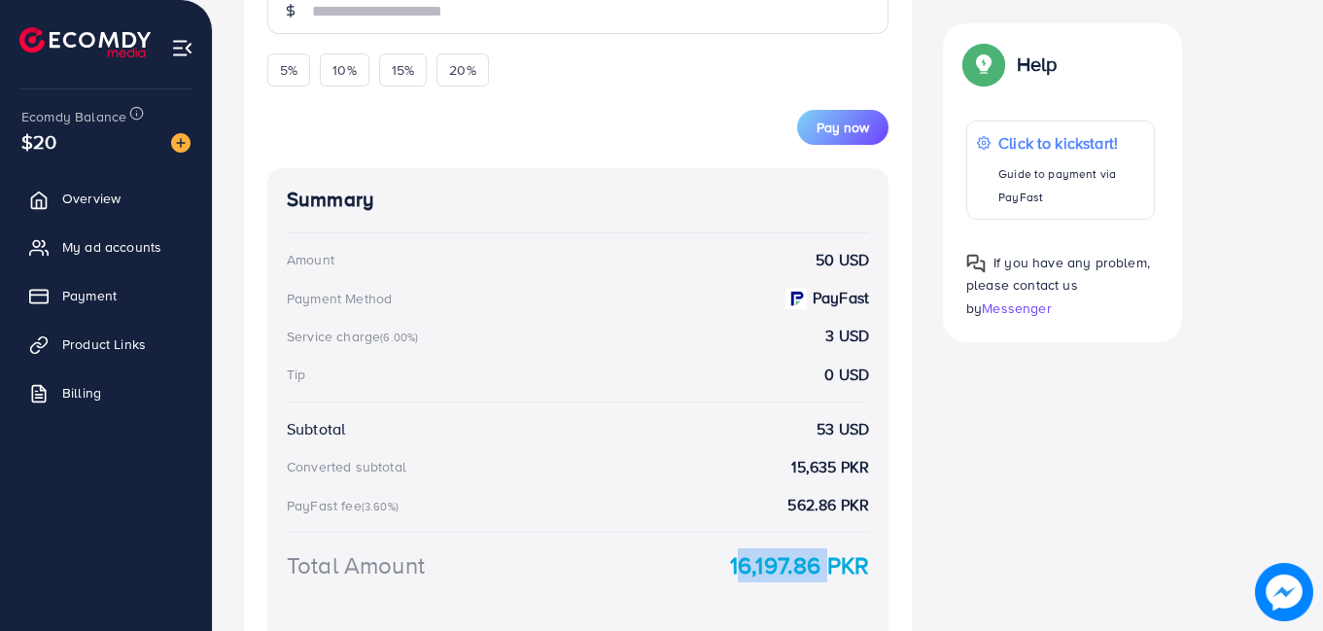
drag, startPoint x: 732, startPoint y: 566, endPoint x: 820, endPoint y: 566, distance: 87.5
click at [820, 566] on strong "16,197.86 PKR" at bounding box center [799, 565] width 139 height 34
copy strong "16,197.86"
click at [122, 251] on span "My ad accounts" at bounding box center [116, 246] width 99 height 19
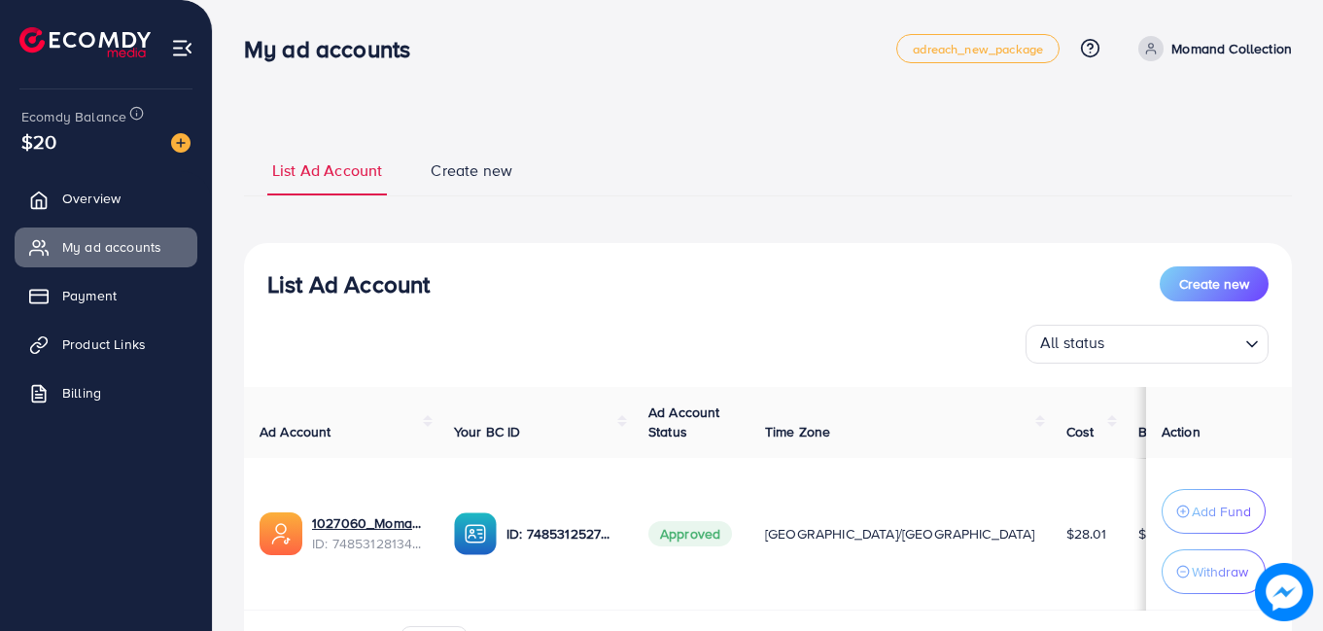
scroll to position [120, 0]
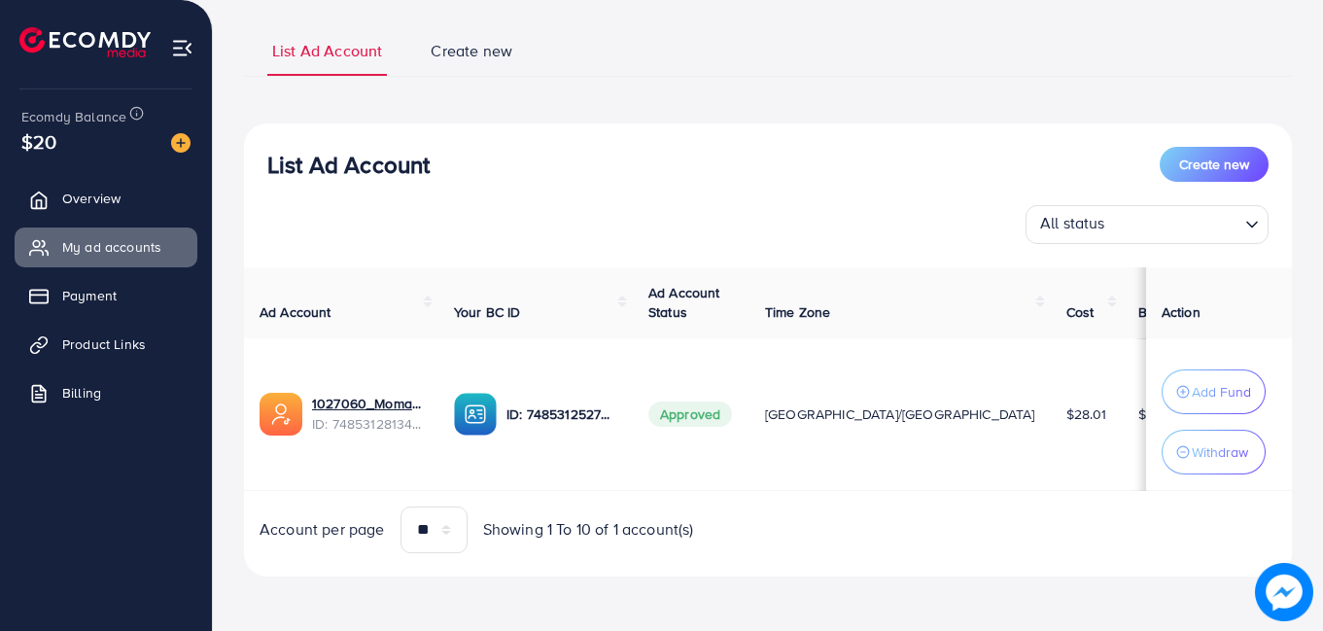
drag, startPoint x: 504, startPoint y: 216, endPoint x: 963, endPoint y: 163, distance: 462.8
click at [963, 163] on div "List Ad Account Create new" at bounding box center [767, 164] width 1001 height 35
click at [109, 285] on link "Payment" at bounding box center [106, 295] width 183 height 39
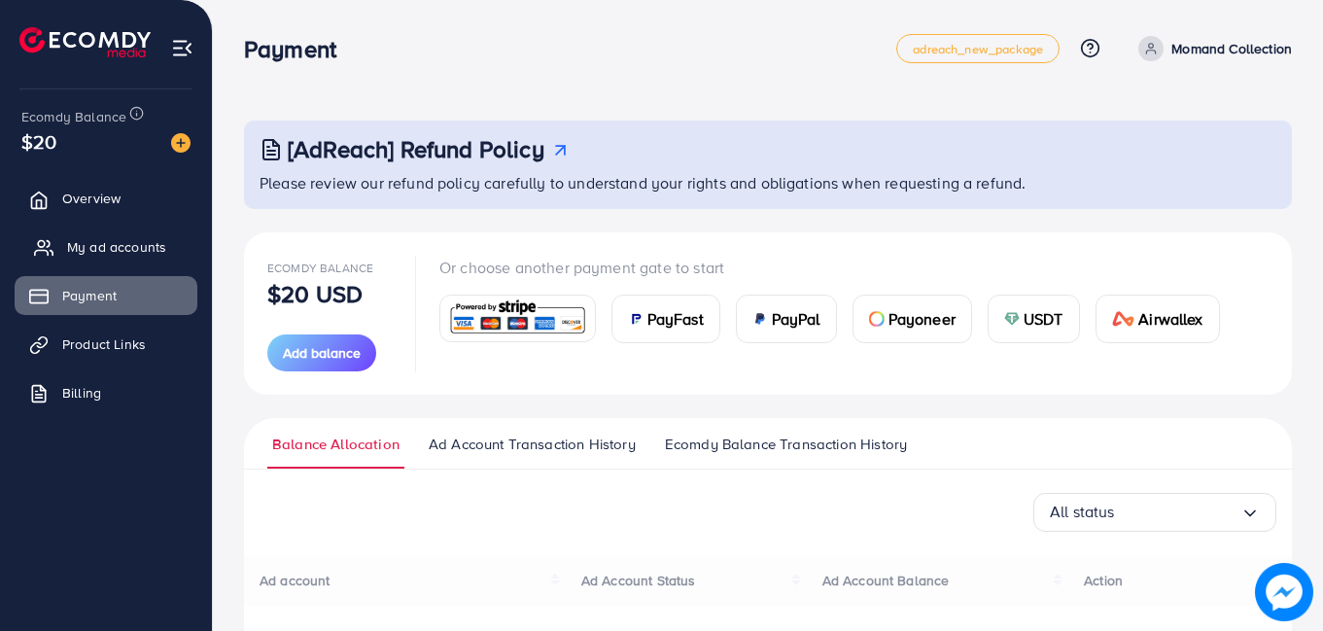
click at [105, 252] on span "My ad accounts" at bounding box center [116, 246] width 99 height 19
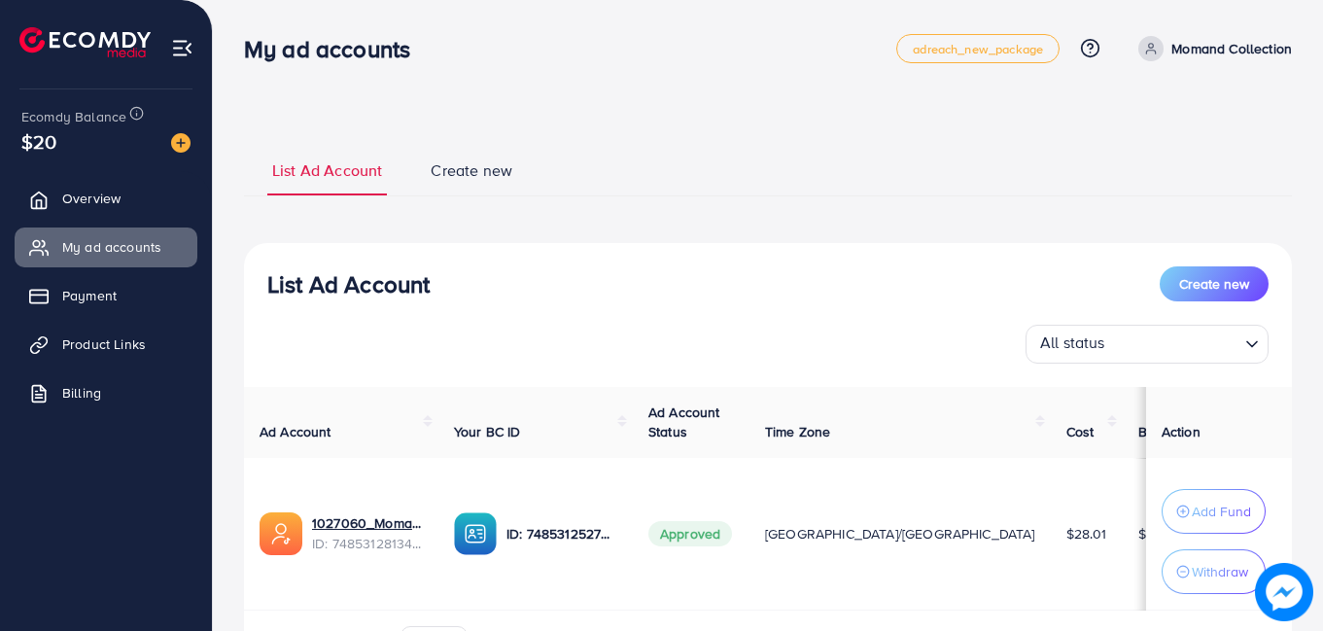
click at [1215, 46] on p "Momand Collection" at bounding box center [1231, 48] width 121 height 23
click at [1181, 166] on span "Log out" at bounding box center [1175, 159] width 52 height 23
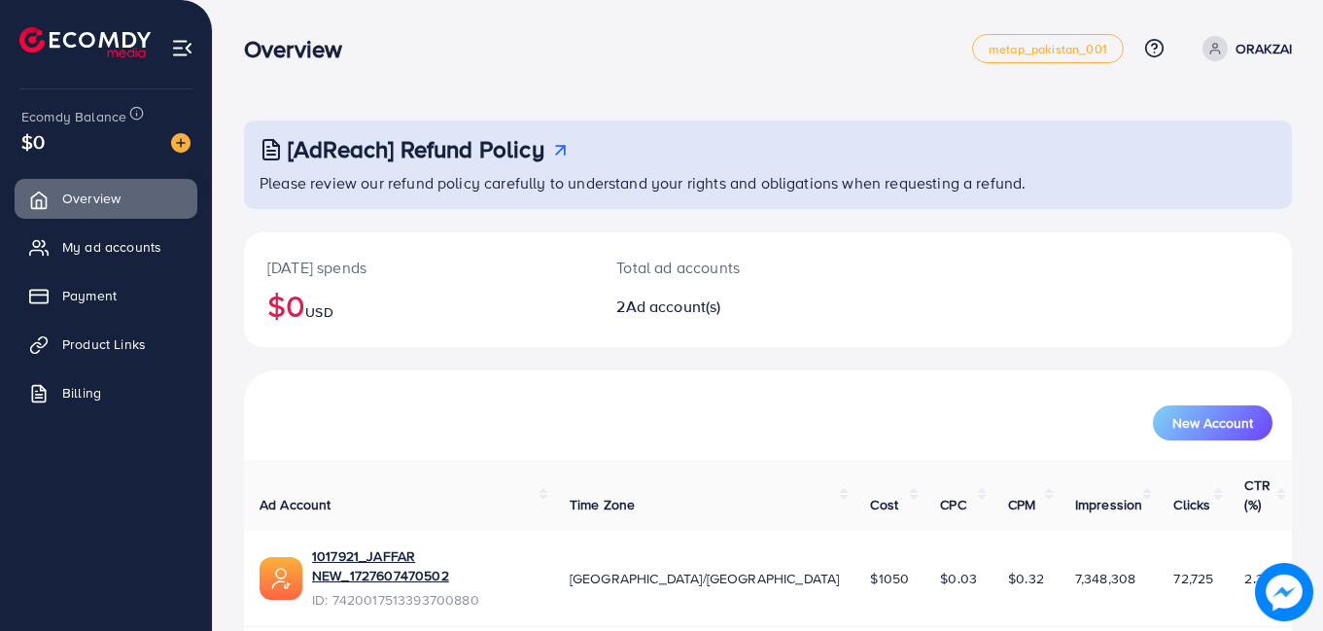
scroll to position [115, 0]
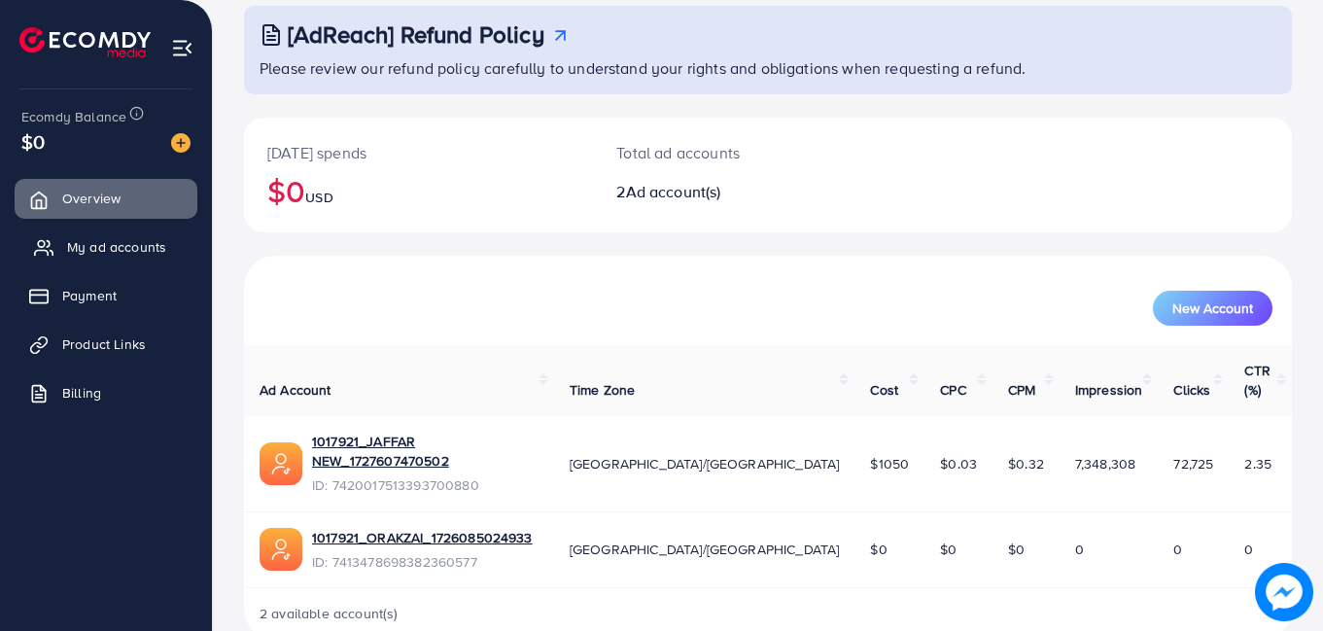
click at [123, 246] on span "My ad accounts" at bounding box center [116, 246] width 99 height 19
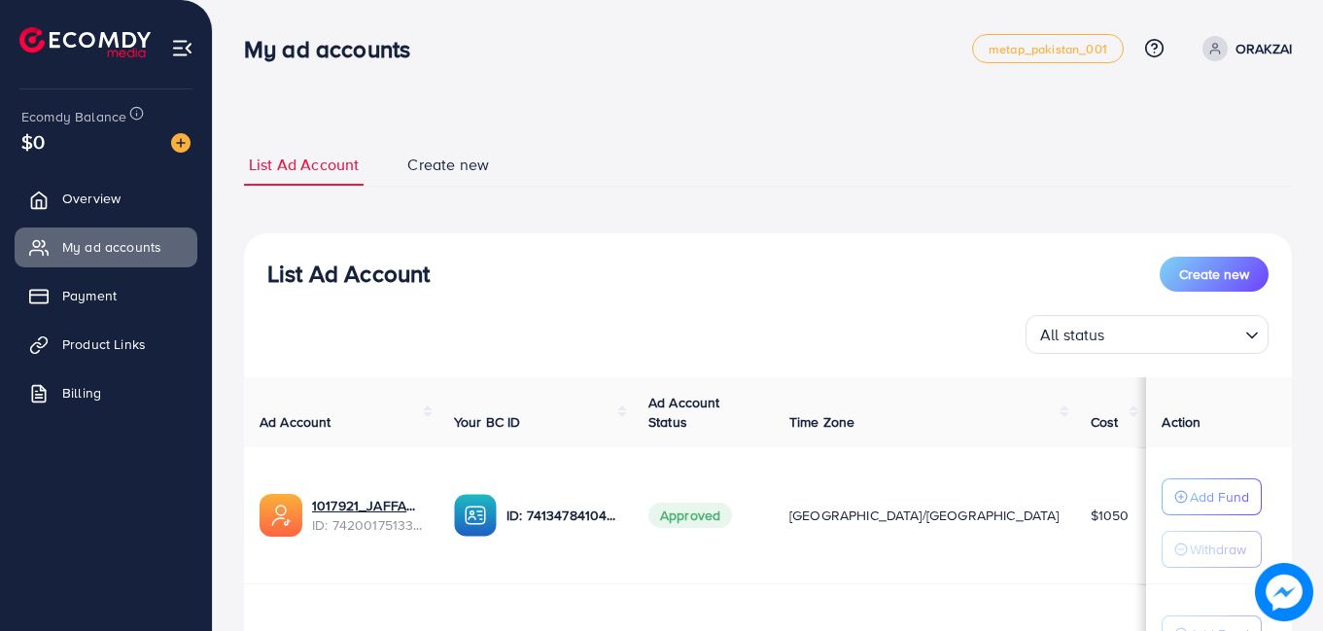
click at [1238, 50] on p "ORAKZAI" at bounding box center [1264, 48] width 56 height 23
click at [1206, 151] on link "Log out" at bounding box center [1198, 160] width 185 height 44
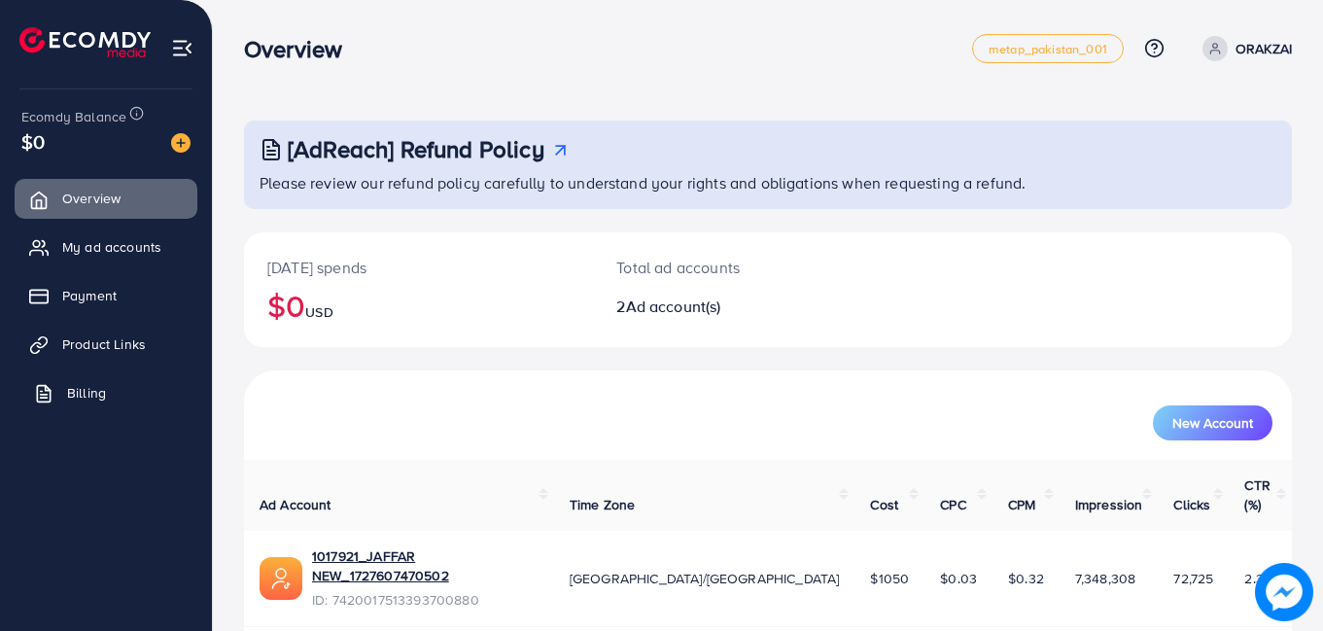
click at [75, 389] on span "Billing" at bounding box center [86, 392] width 39 height 19
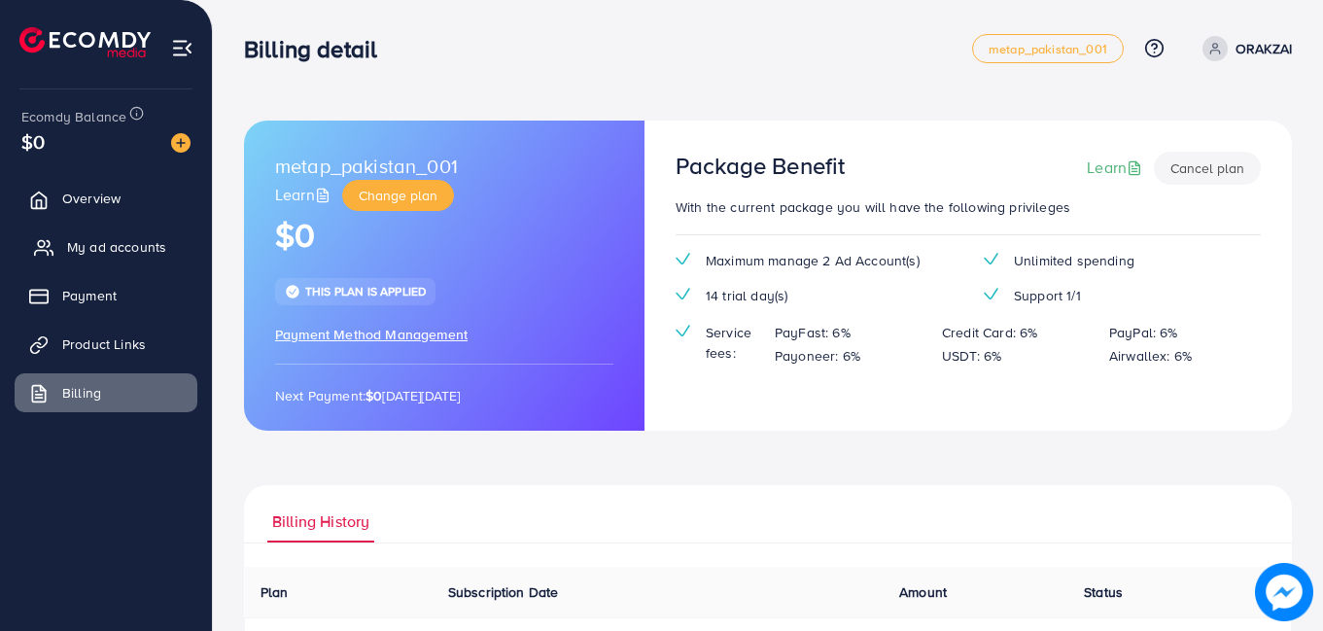
click at [94, 238] on span "My ad accounts" at bounding box center [116, 246] width 99 height 19
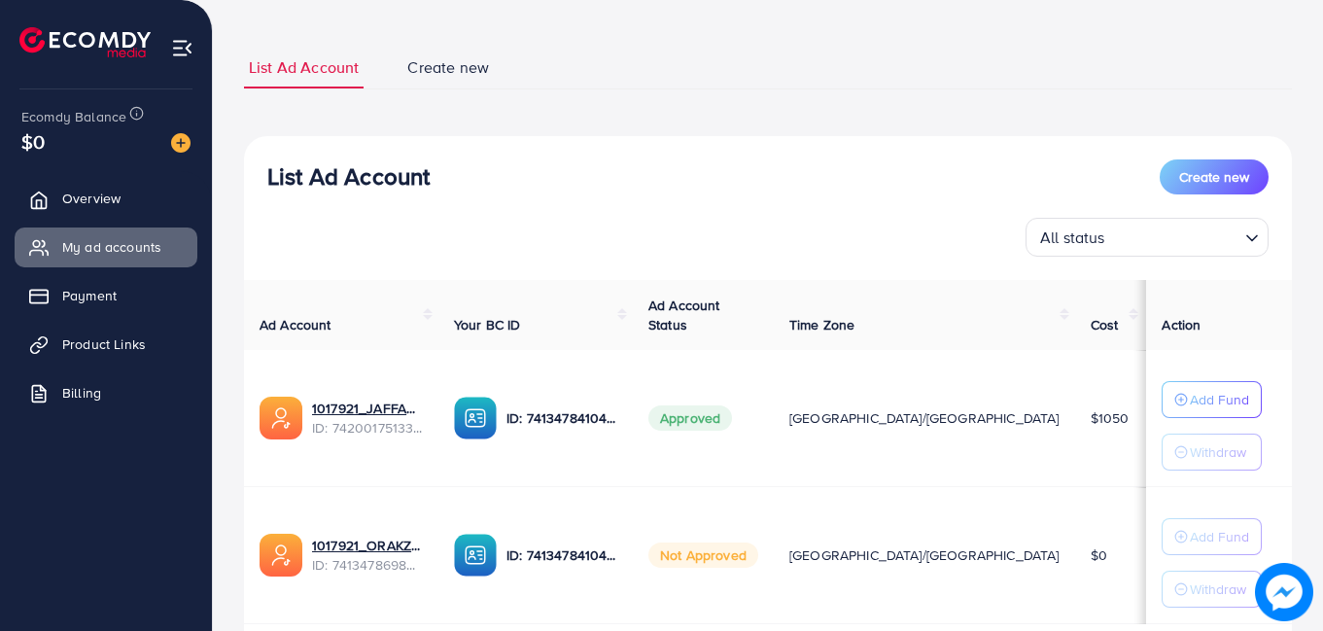
scroll to position [194, 0]
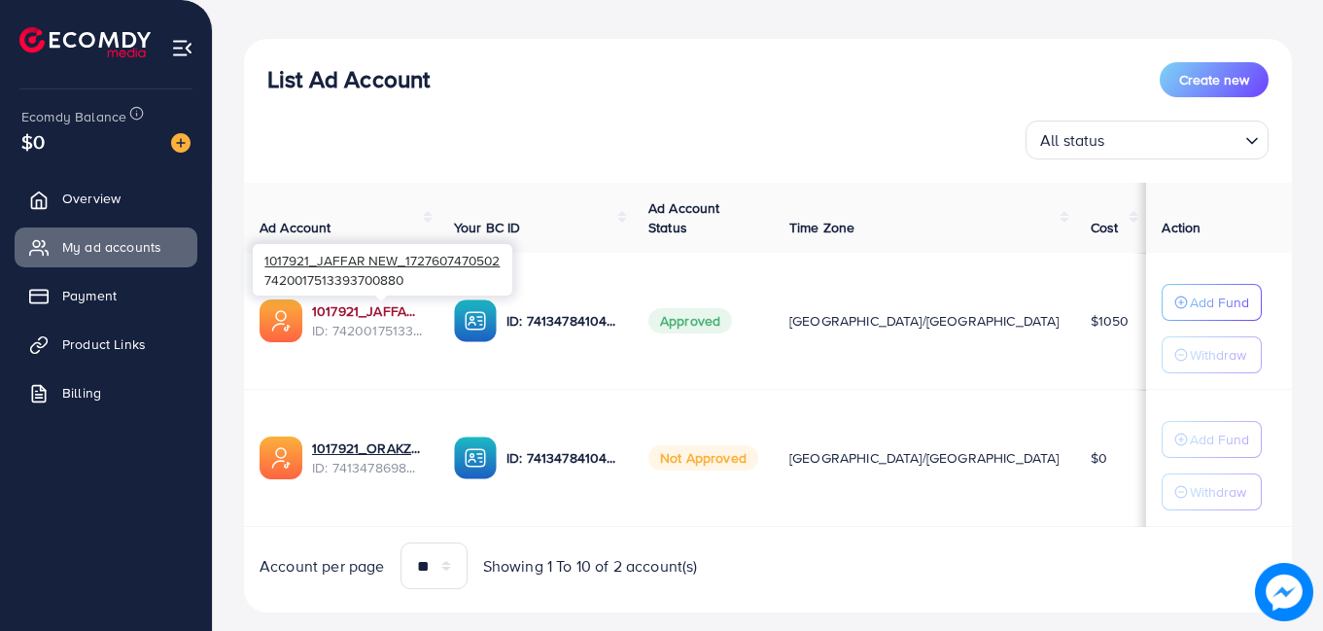
click at [400, 307] on link "1017921_JAFFAR NEW_1727607470502" at bounding box center [367, 310] width 111 height 19
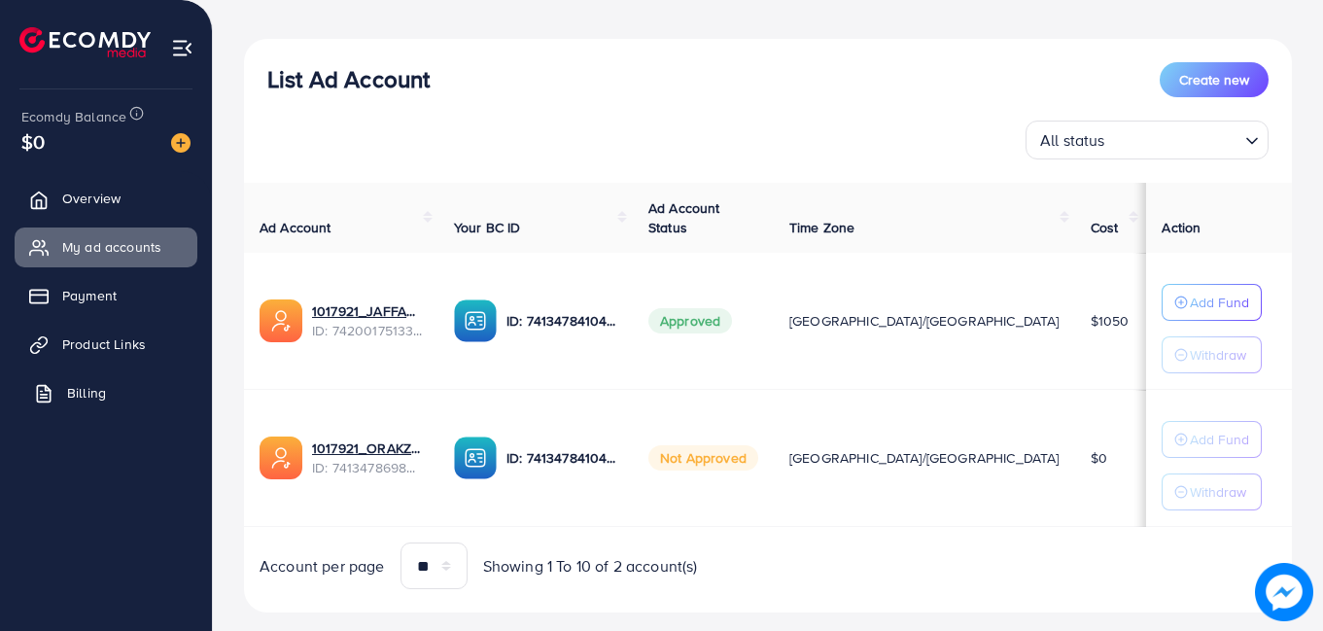
click at [99, 402] on span "Billing" at bounding box center [86, 392] width 39 height 19
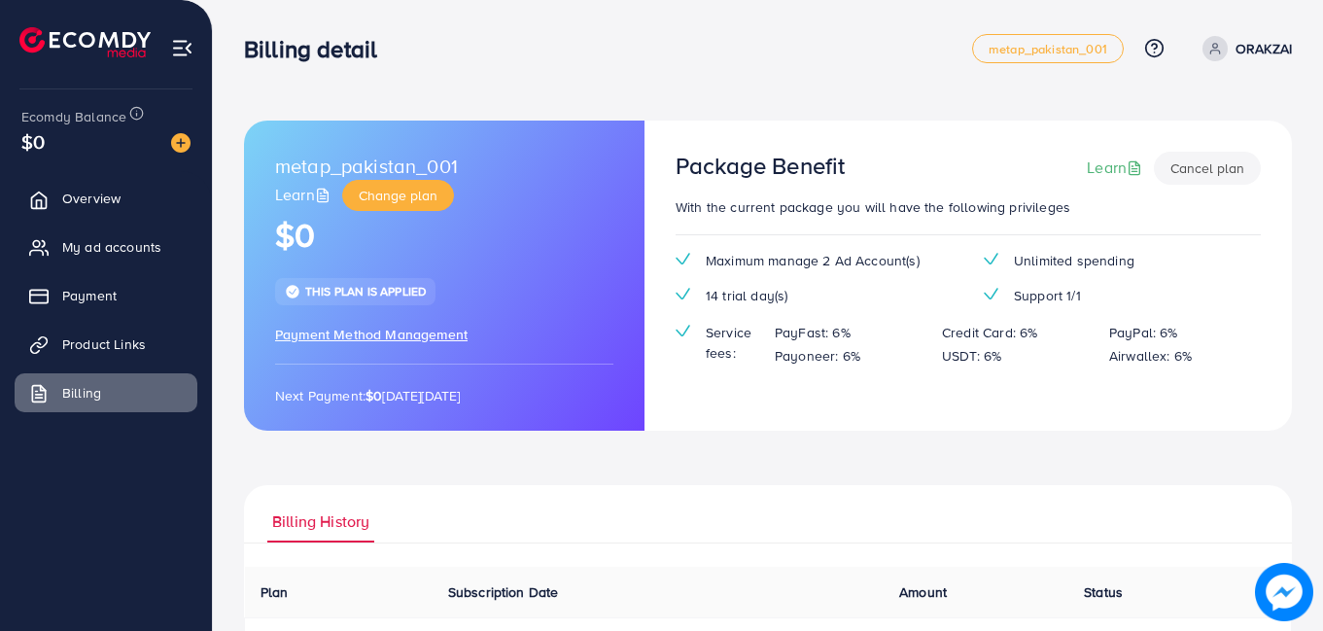
scroll to position [265, 0]
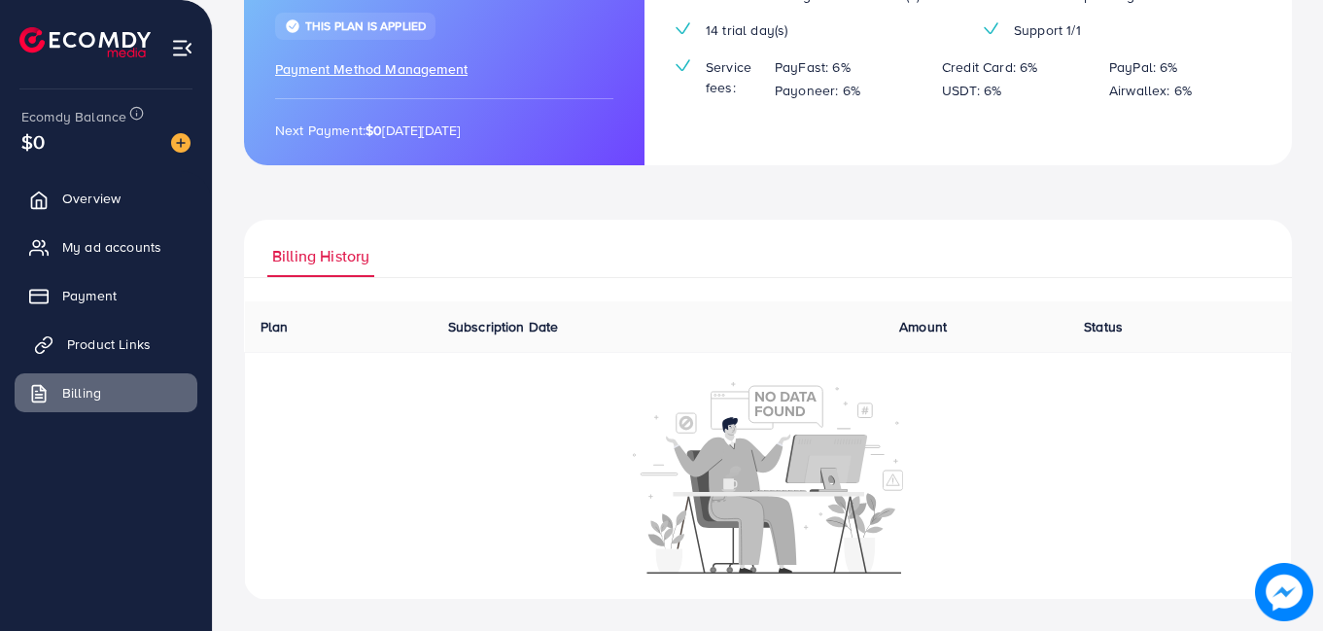
click at [90, 348] on span "Product Links" at bounding box center [109, 343] width 84 height 19
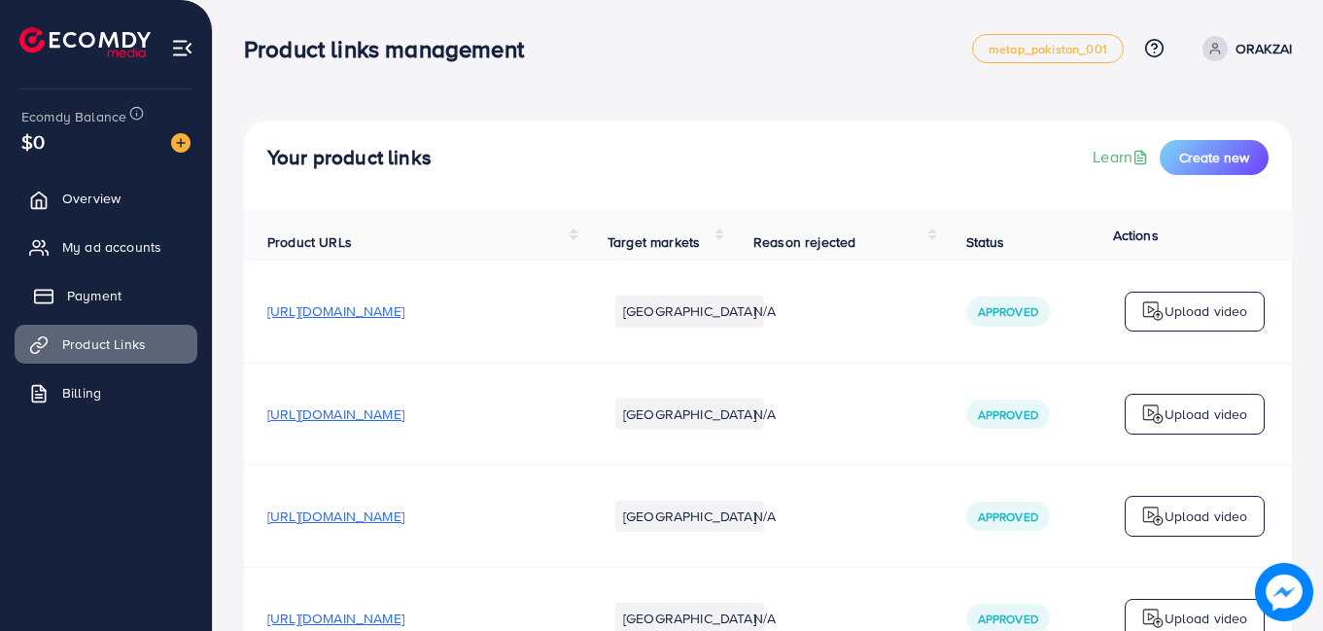
click at [74, 289] on span "Payment" at bounding box center [94, 295] width 54 height 19
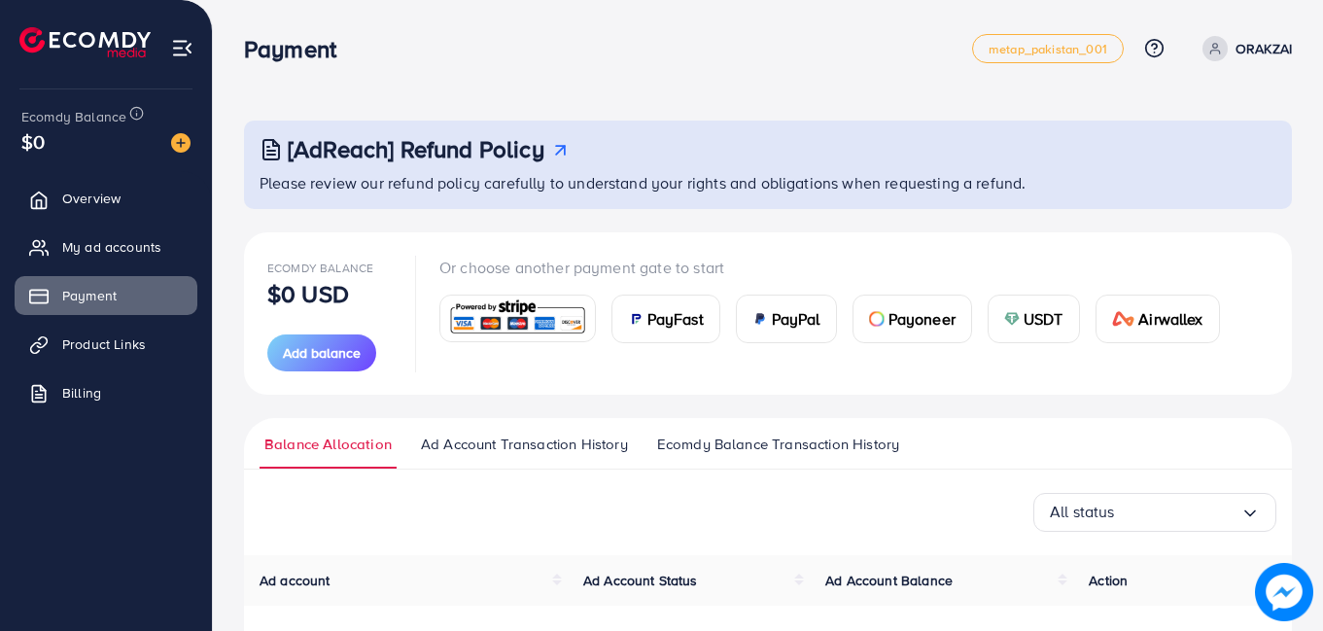
click at [785, 308] on span "PayPal" at bounding box center [796, 318] width 49 height 23
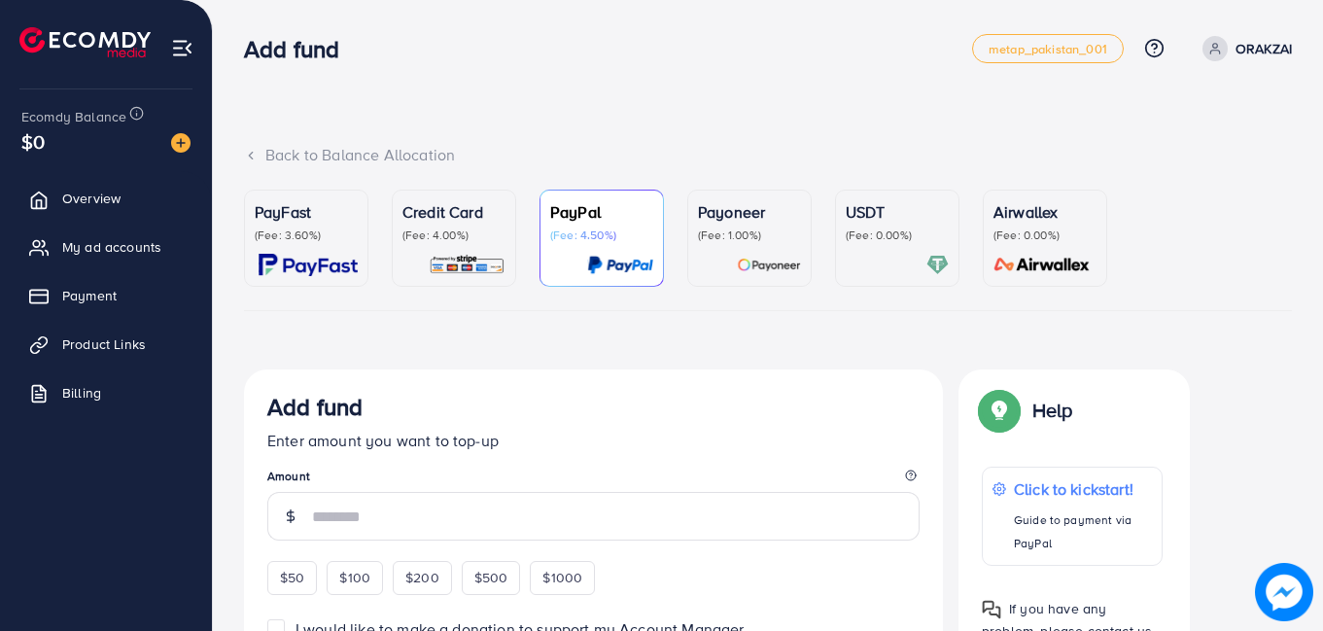
click at [643, 314] on div "PayFast (Fee: 3.60%) Credit Card (Fee: 4.00%) PayPal (Fee: 4.50%) Payoneer (Fee…" at bounding box center [768, 642] width 1048 height 904
click at [463, 230] on p "(Fee: 4.00%)" at bounding box center [453, 235] width 103 height 16
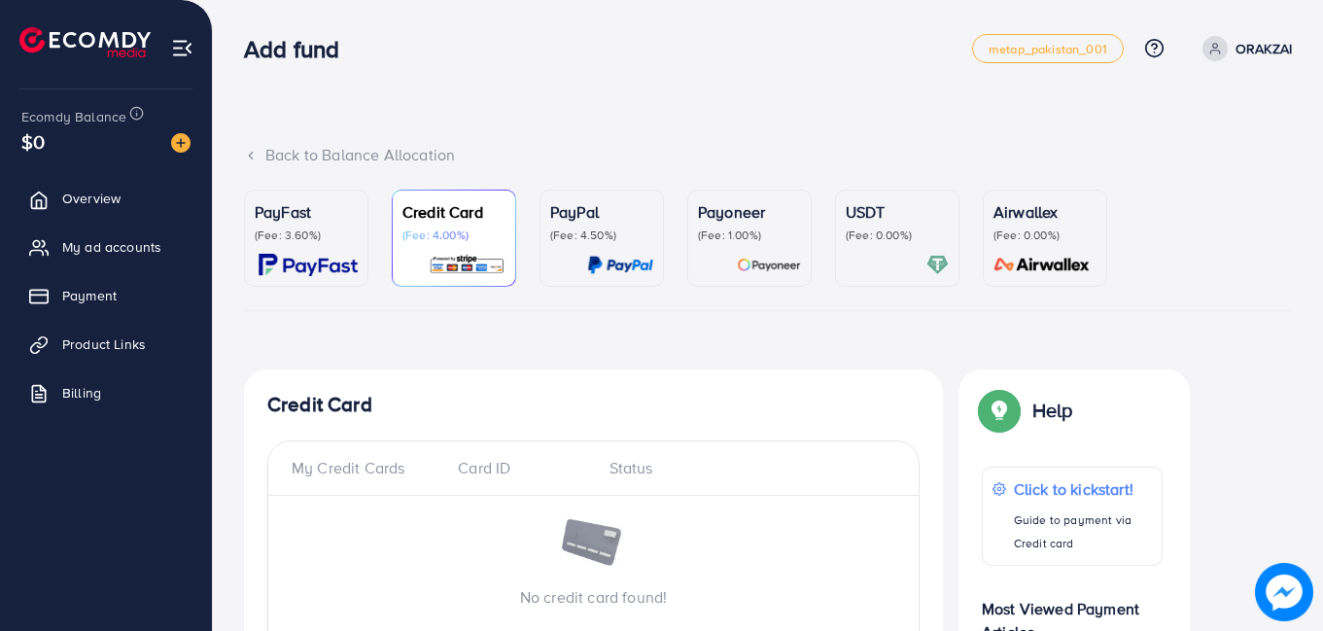
click at [993, 230] on link "Airwallex (Fee: 0.00%)" at bounding box center [1045, 238] width 124 height 97
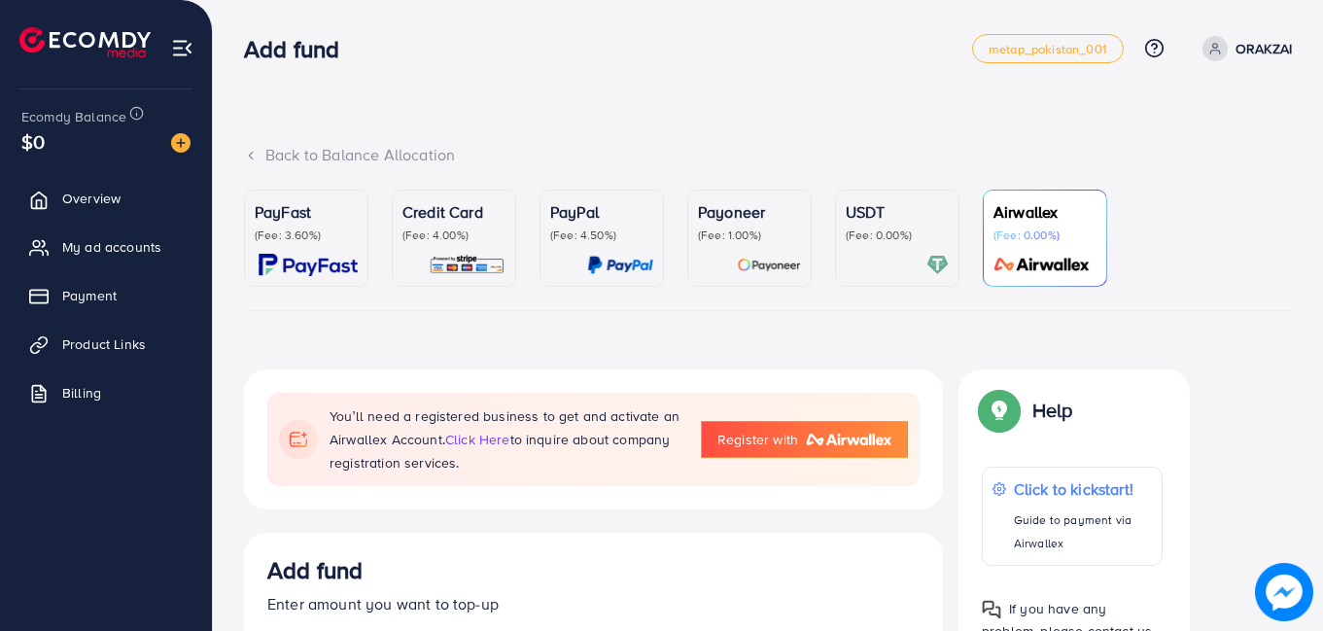
click at [942, 237] on p "(Fee: 0.00%)" at bounding box center [897, 235] width 103 height 16
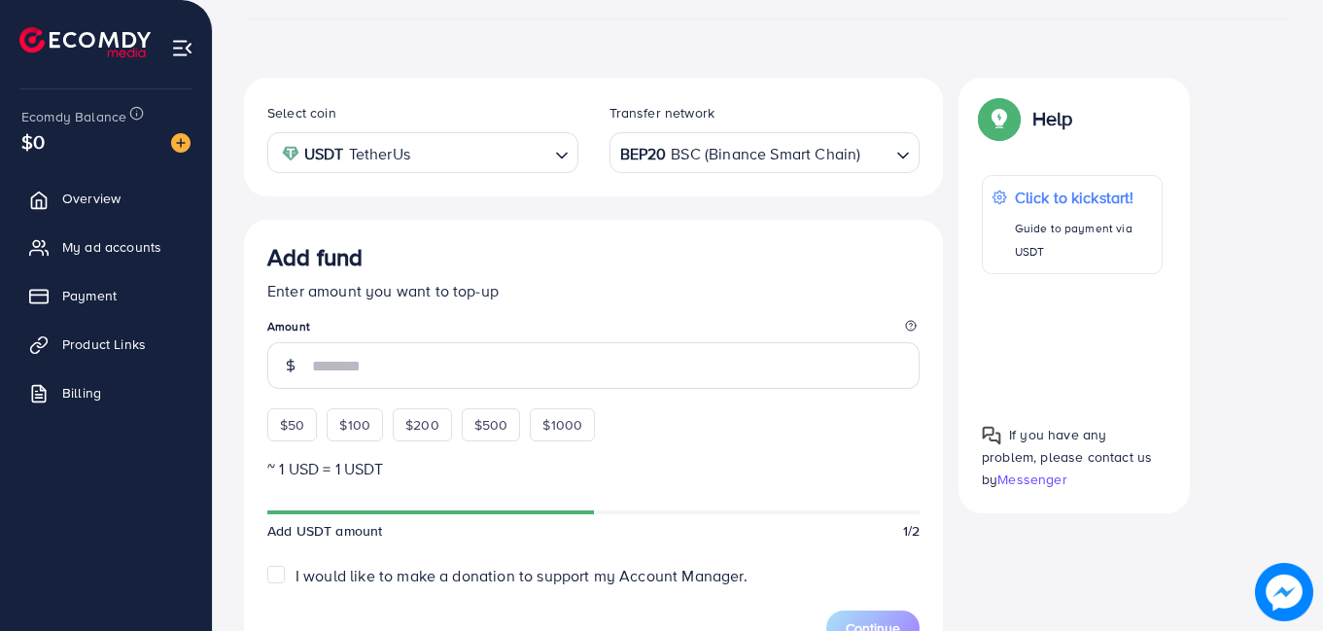
scroll to position [389, 0]
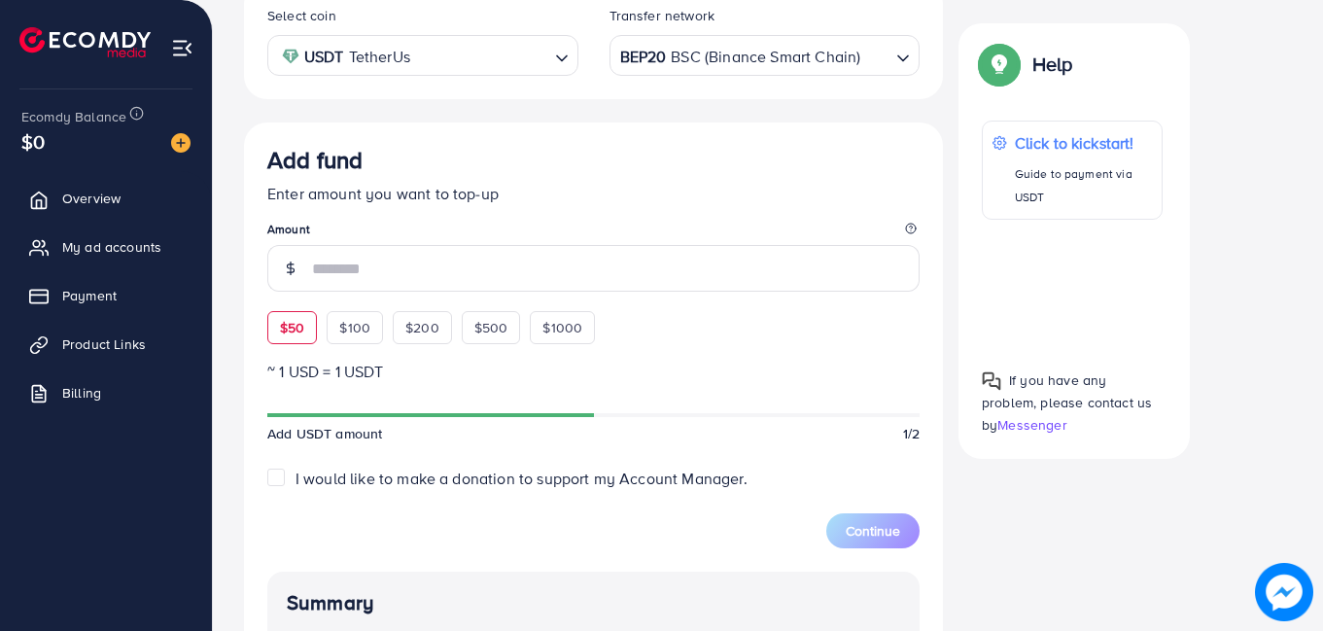
click at [287, 312] on div "$50" at bounding box center [292, 327] width 50 height 33
type input "**"
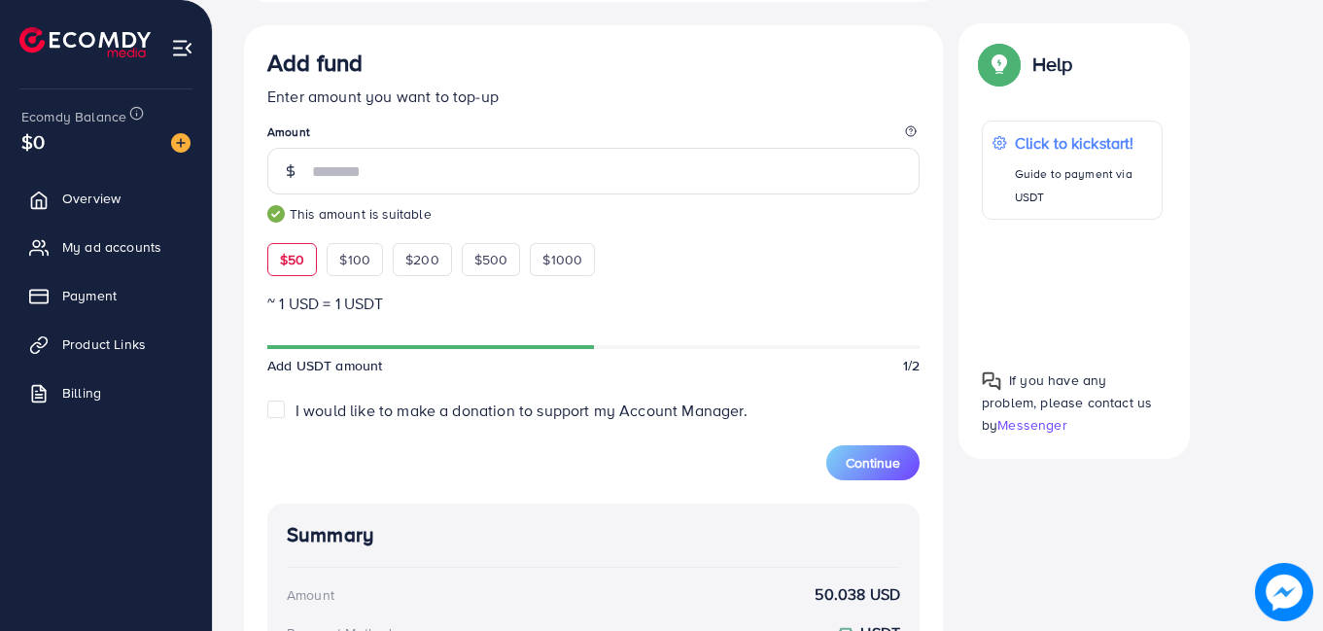
scroll to position [97, 0]
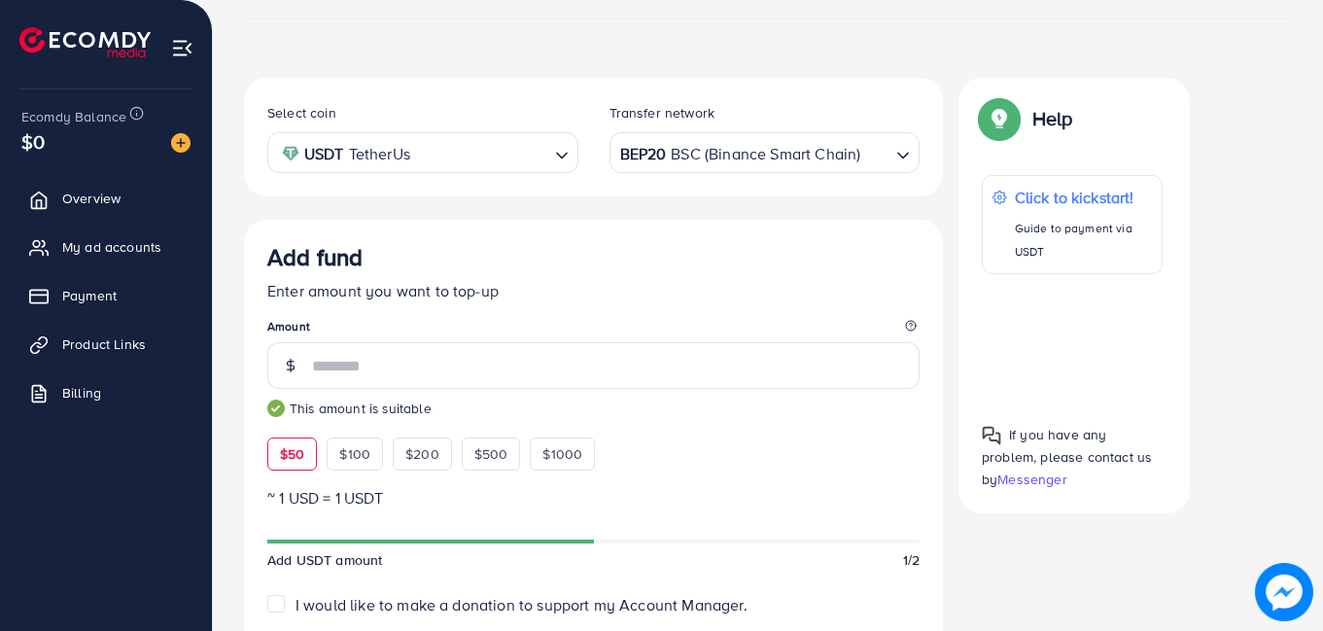
scroll to position [389, 0]
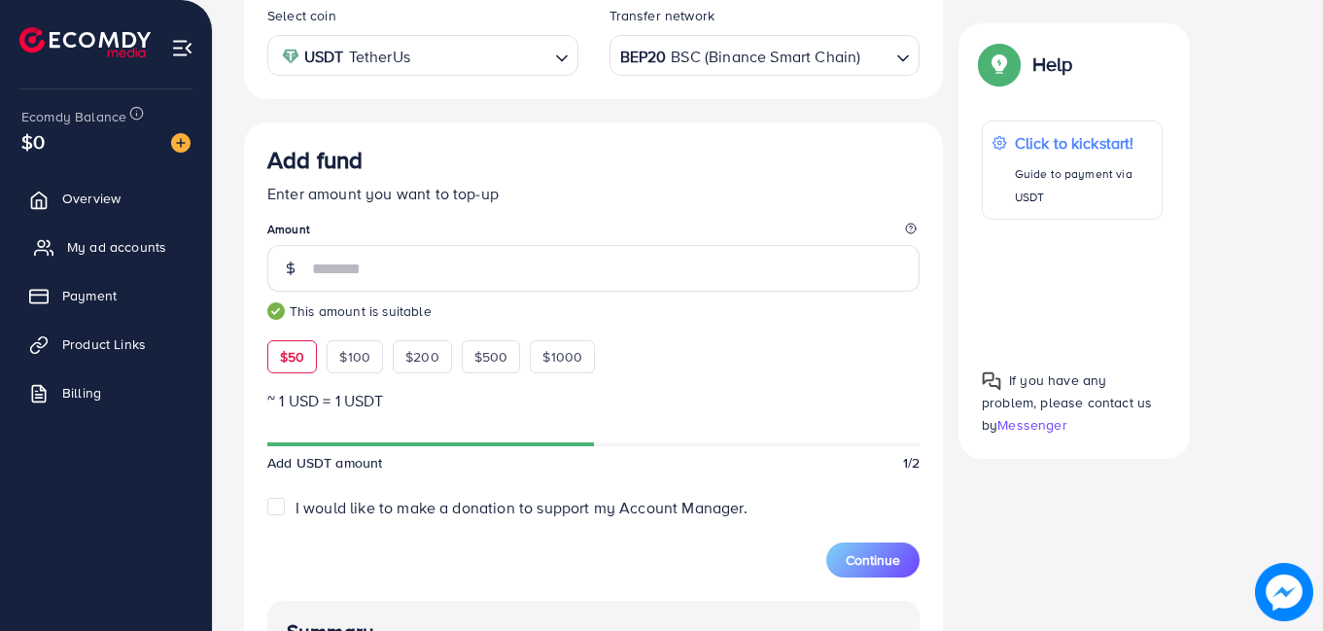
click at [142, 239] on span "My ad accounts" at bounding box center [116, 246] width 99 height 19
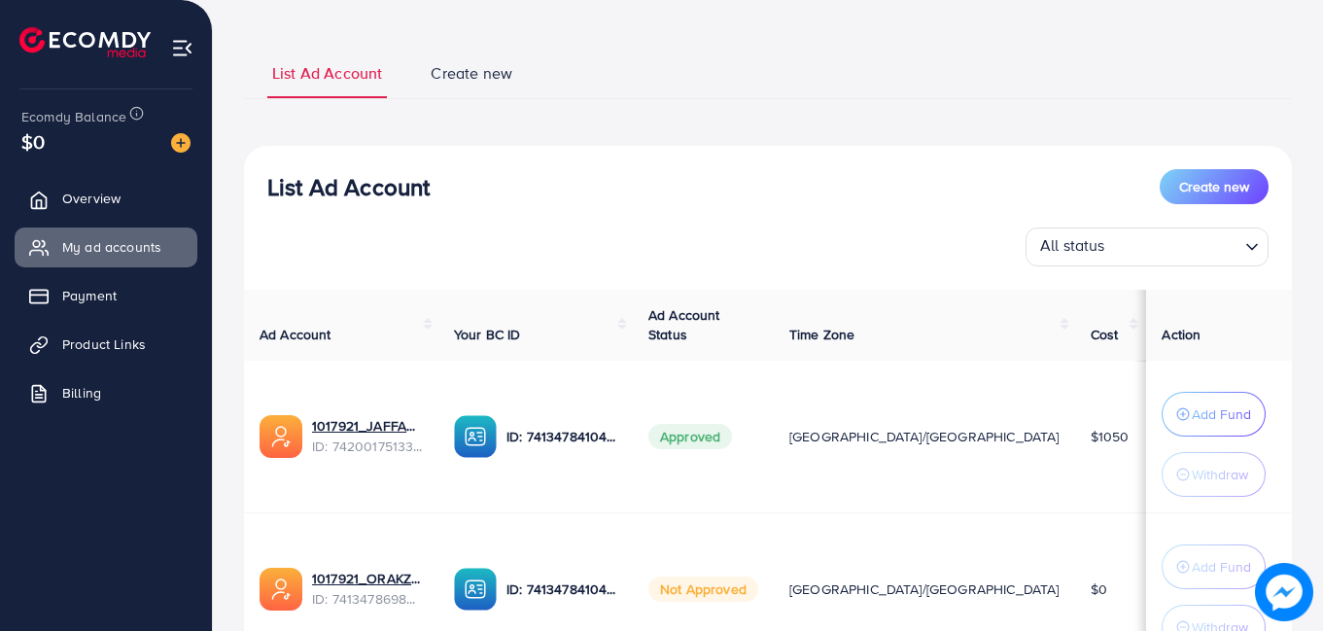
scroll to position [194, 0]
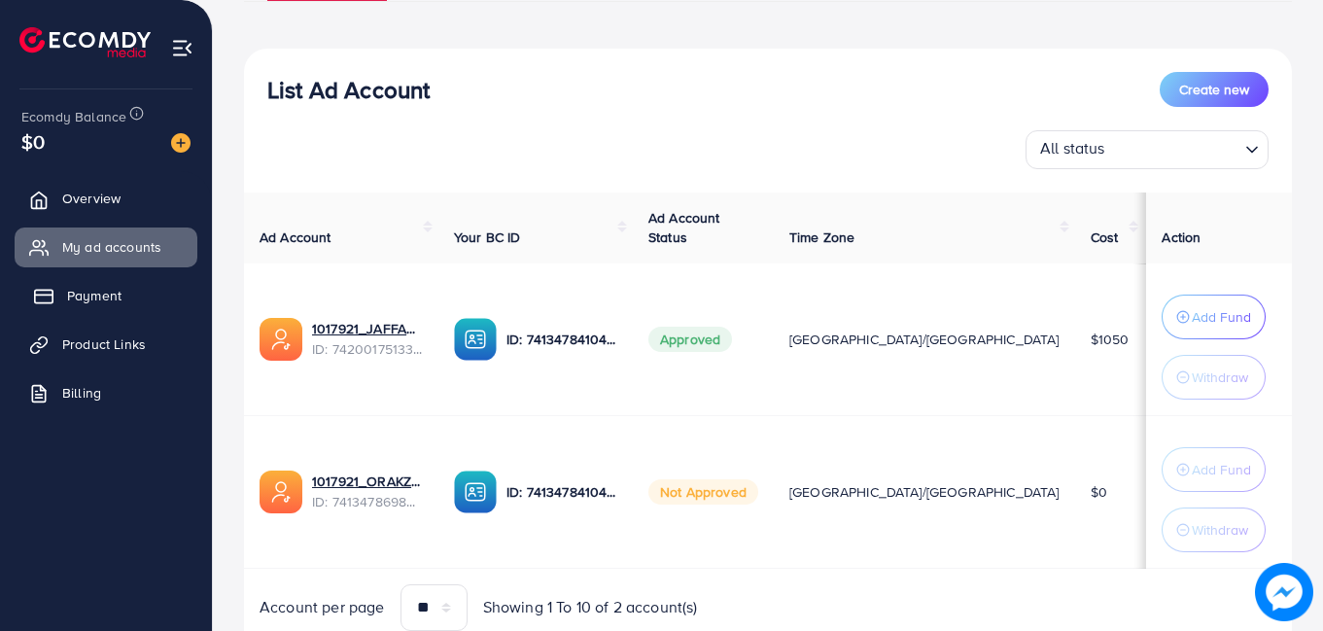
click at [94, 294] on span "Payment" at bounding box center [94, 295] width 54 height 19
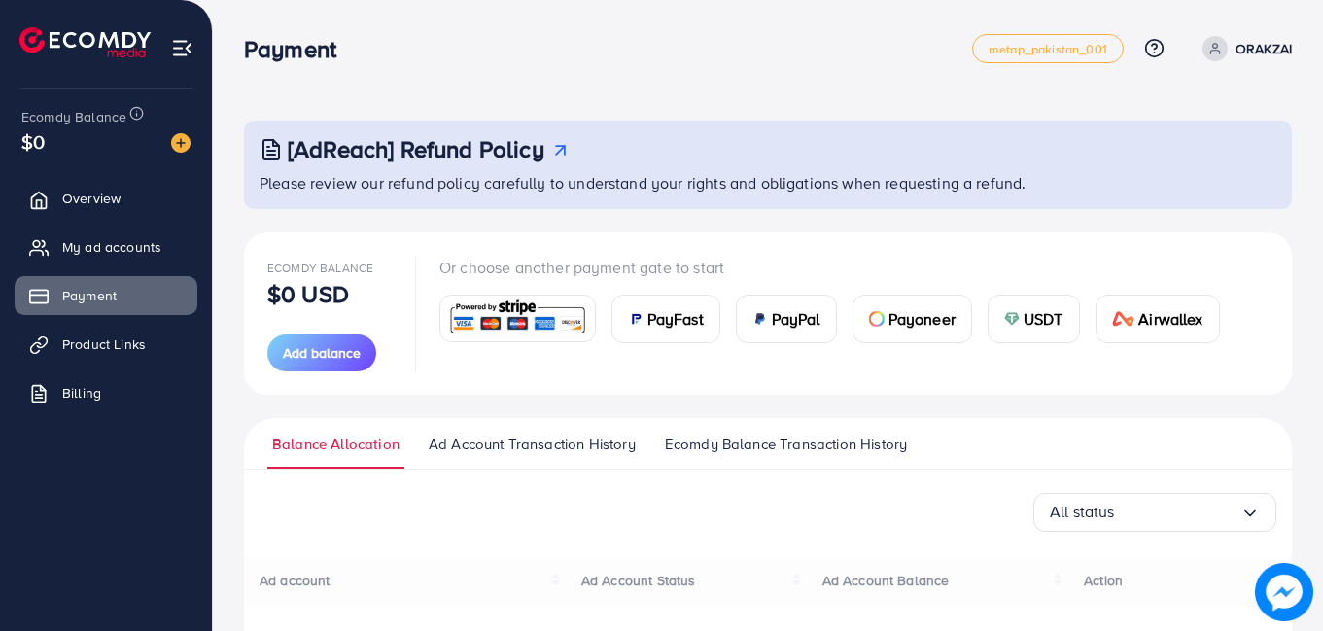
click at [661, 321] on span "PayFast" at bounding box center [675, 318] width 56 height 23
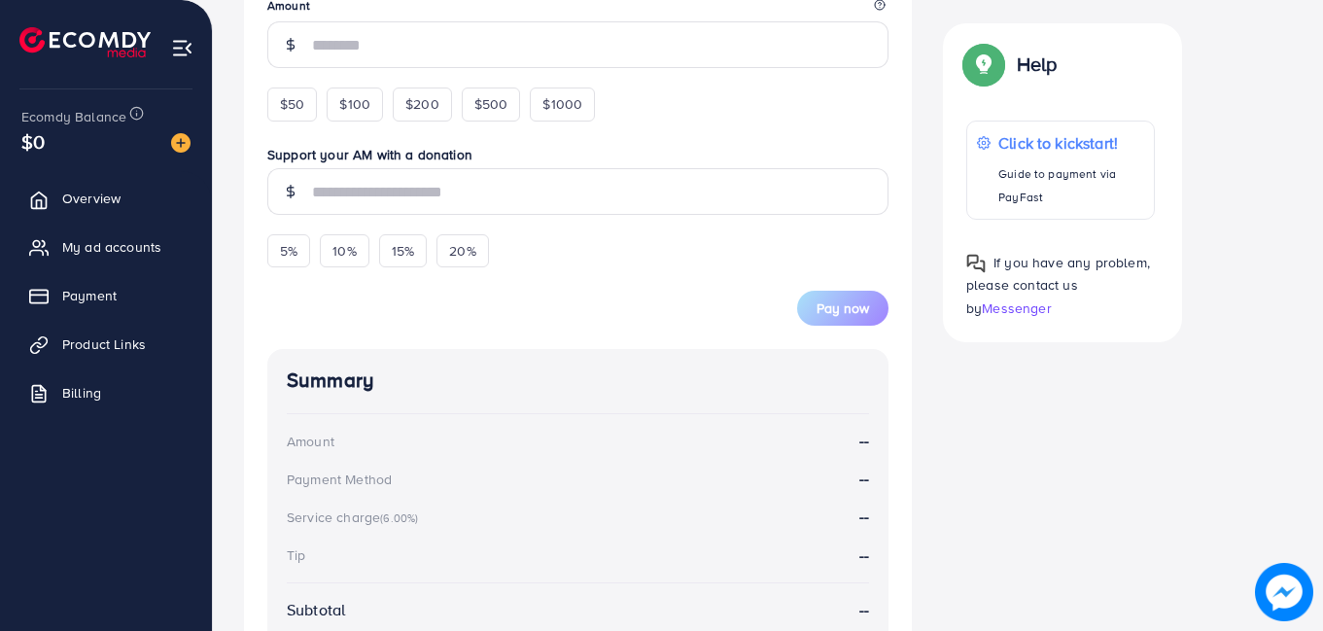
scroll to position [179, 0]
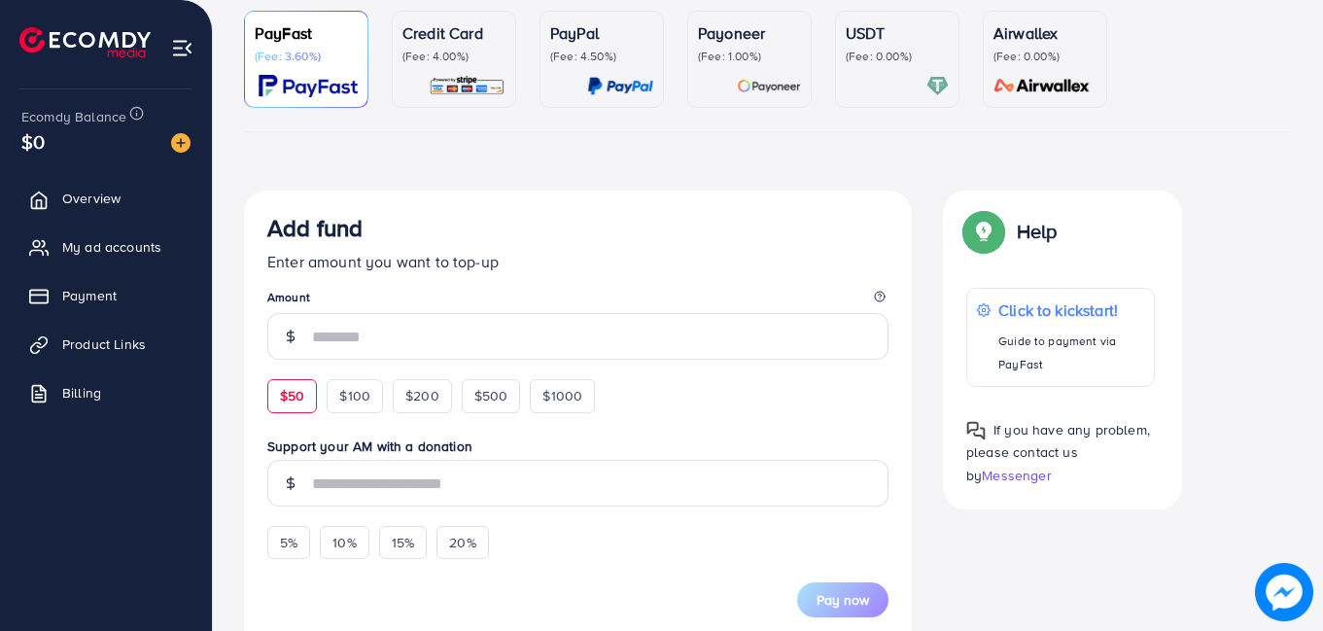
click at [276, 391] on div "$50" at bounding box center [292, 395] width 50 height 33
type input "**"
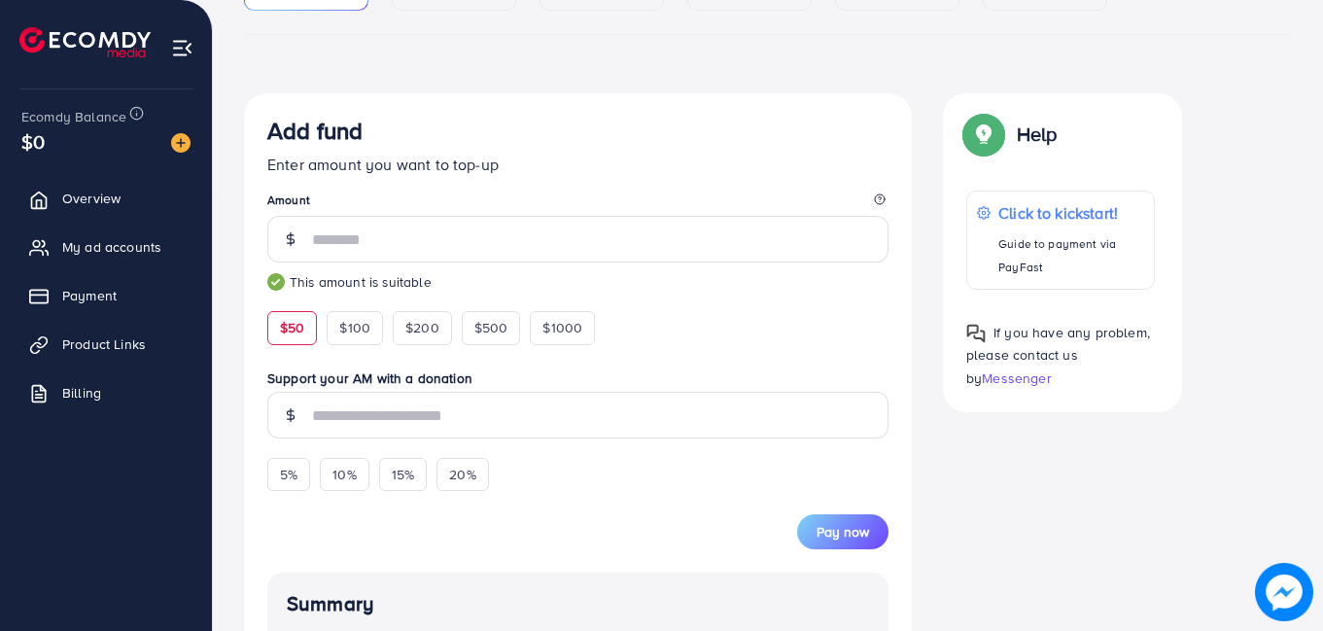
scroll to position [568, 0]
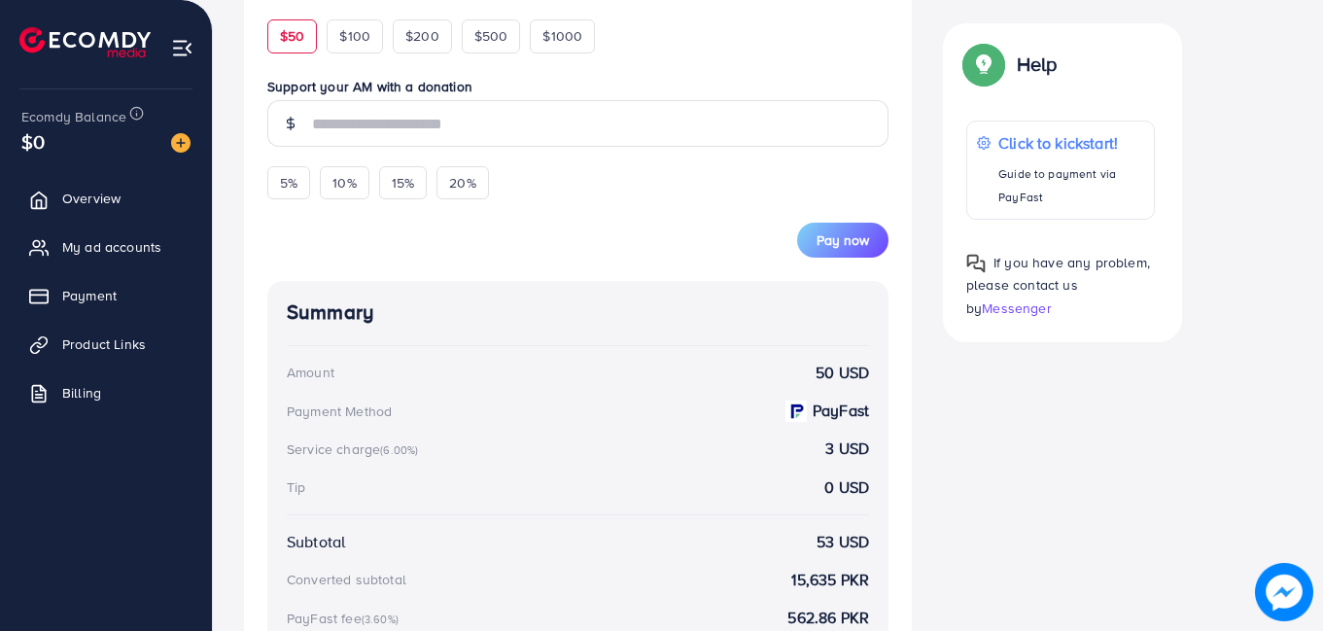
click at [821, 218] on div "Pay now" at bounding box center [577, 228] width 621 height 58
click at [820, 232] on span "Pay now" at bounding box center [843, 239] width 52 height 19
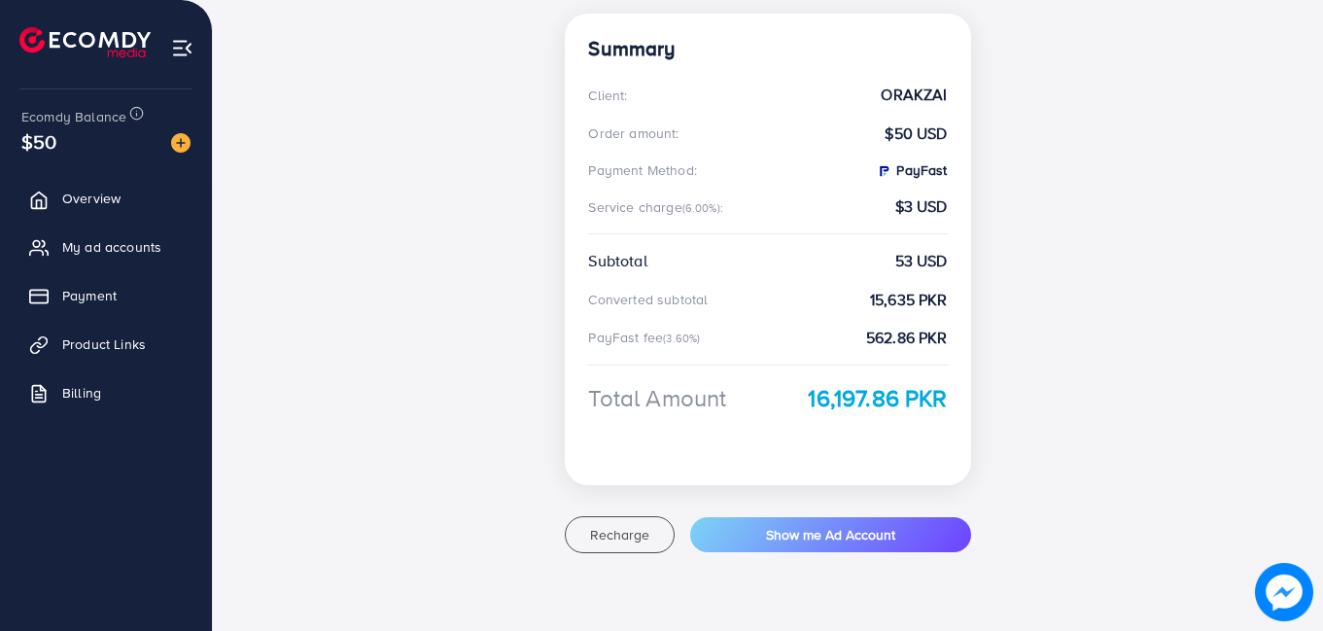
scroll to position [276, 0]
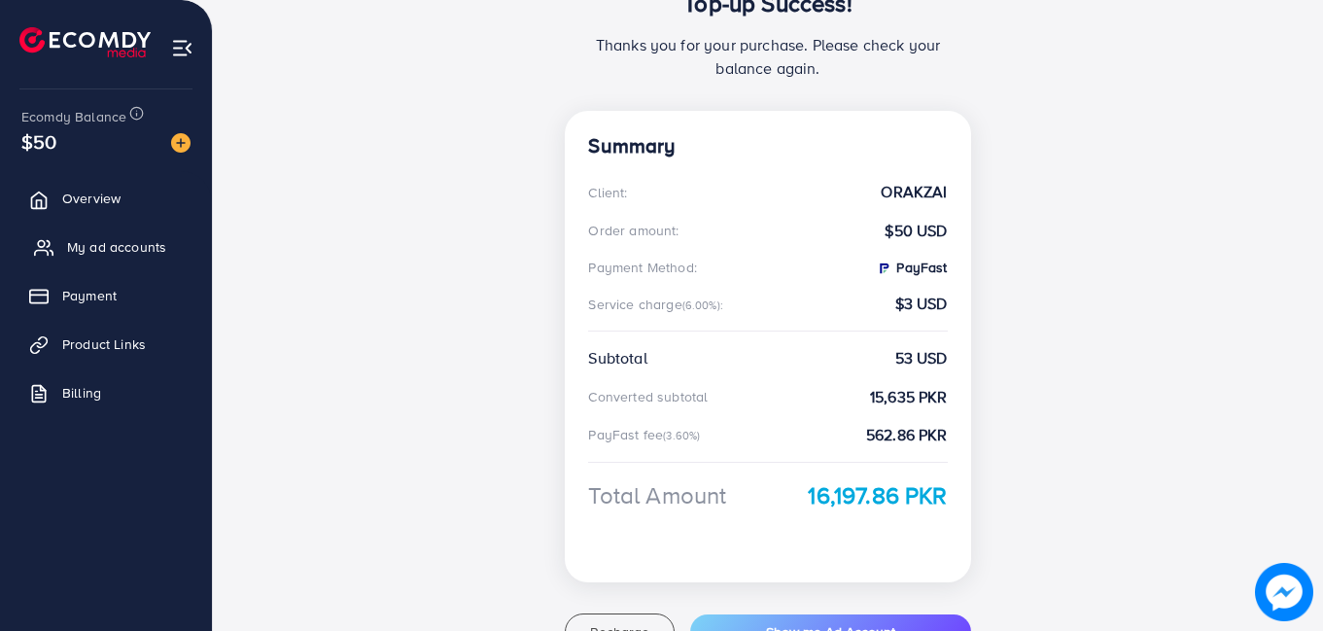
click at [99, 242] on span "My ad accounts" at bounding box center [116, 246] width 99 height 19
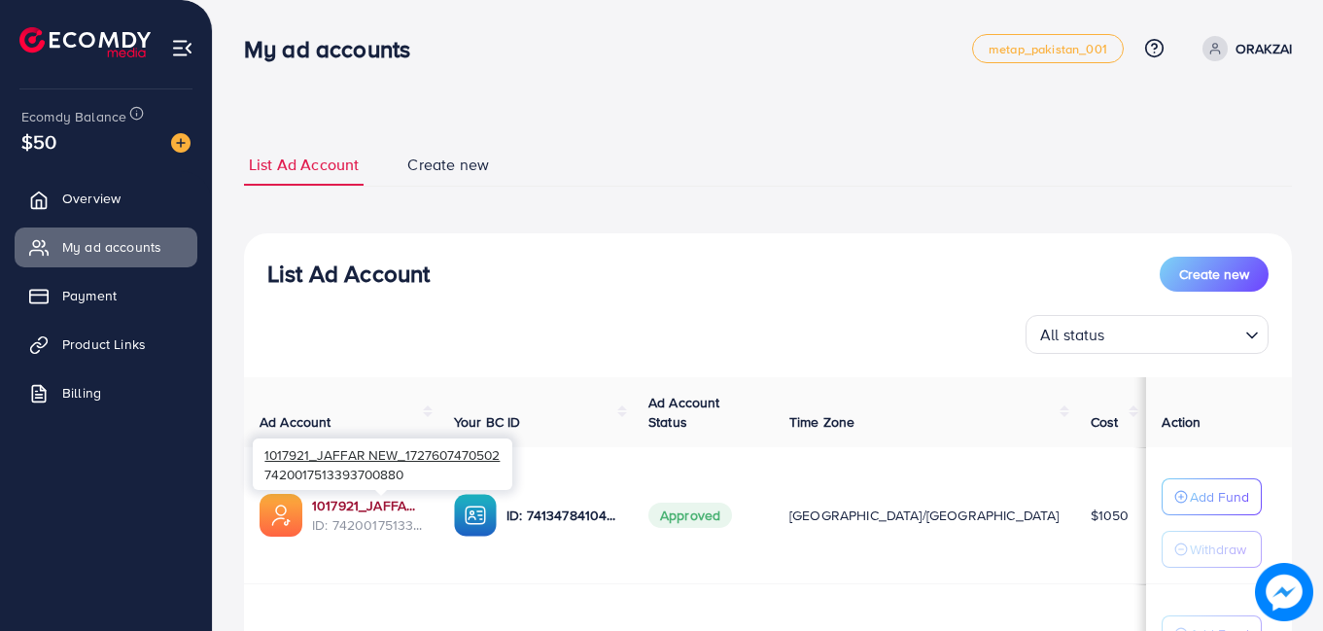
click at [380, 502] on link "1017921_JAFFAR NEW_1727607470502" at bounding box center [367, 505] width 111 height 19
click at [409, 499] on link "1017921_JAFFAR NEW_1727607470502" at bounding box center [367, 505] width 111 height 19
click at [401, 501] on link "1017921_JAFFAR NEW_1727607470502" at bounding box center [367, 505] width 111 height 19
